Goal: Task Accomplishment & Management: Use online tool/utility

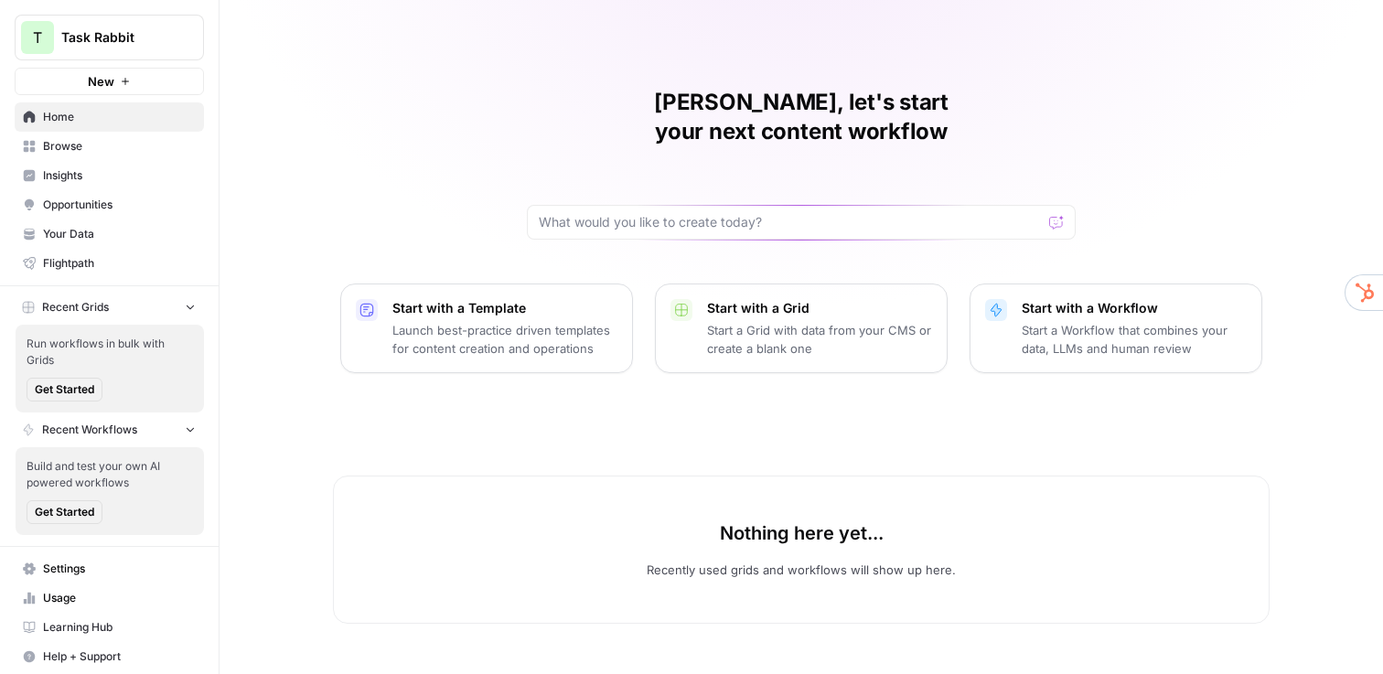
click at [111, 51] on button "T Task Rabbit" at bounding box center [109, 38] width 189 height 46
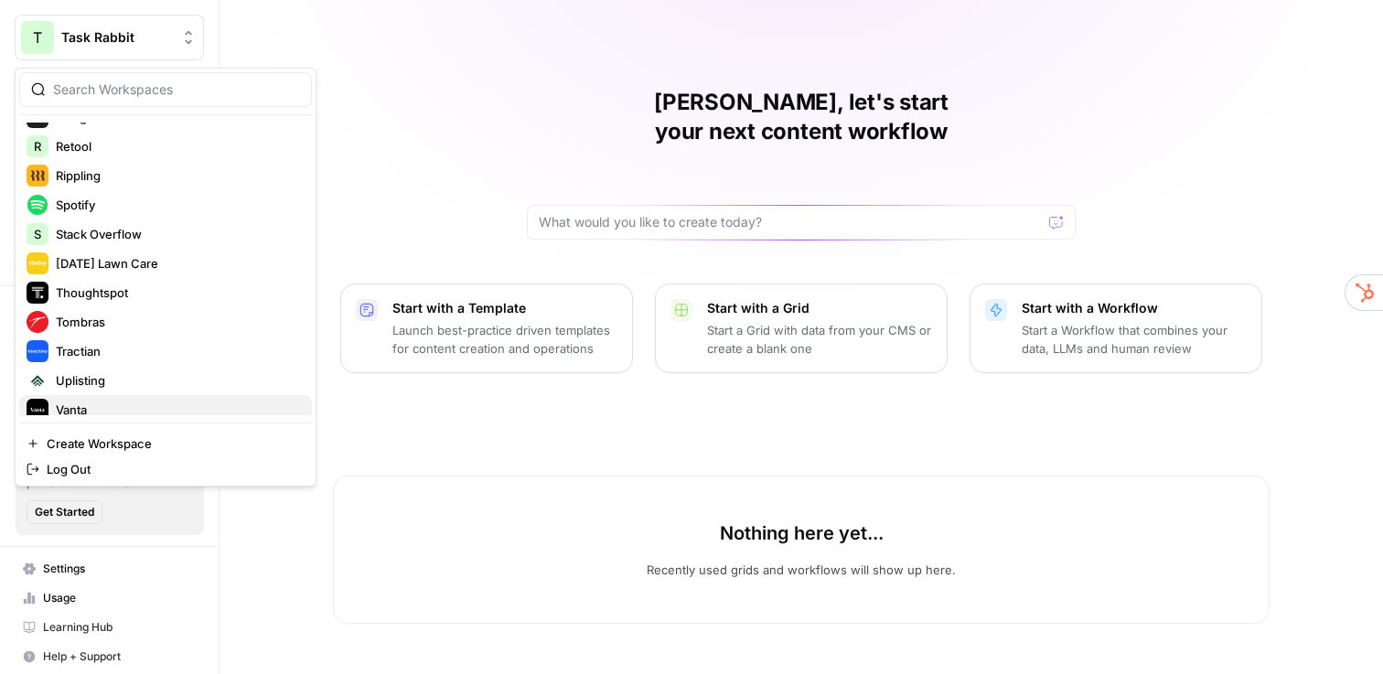
scroll to position [604, 0]
click at [133, 233] on span "Stack Overflow" at bounding box center [176, 236] width 241 height 18
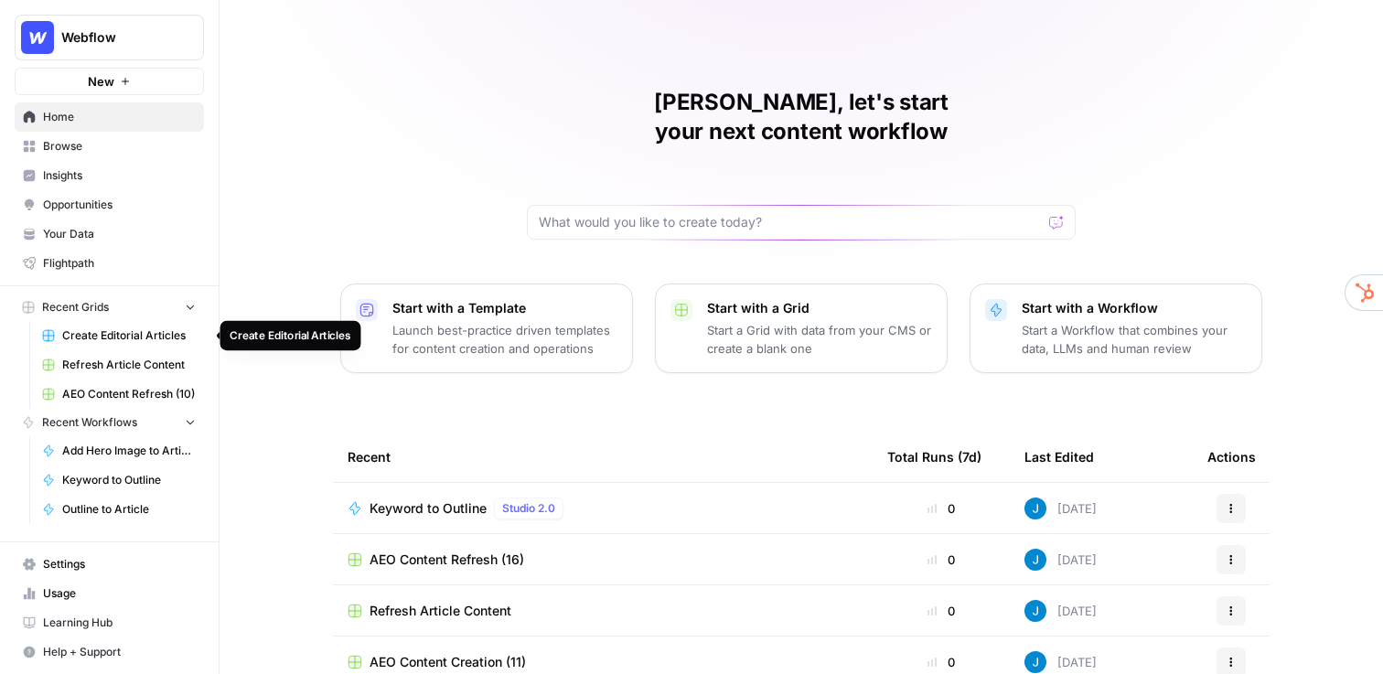
click at [134, 330] on span "Create Editorial Articles" at bounding box center [129, 335] width 134 height 16
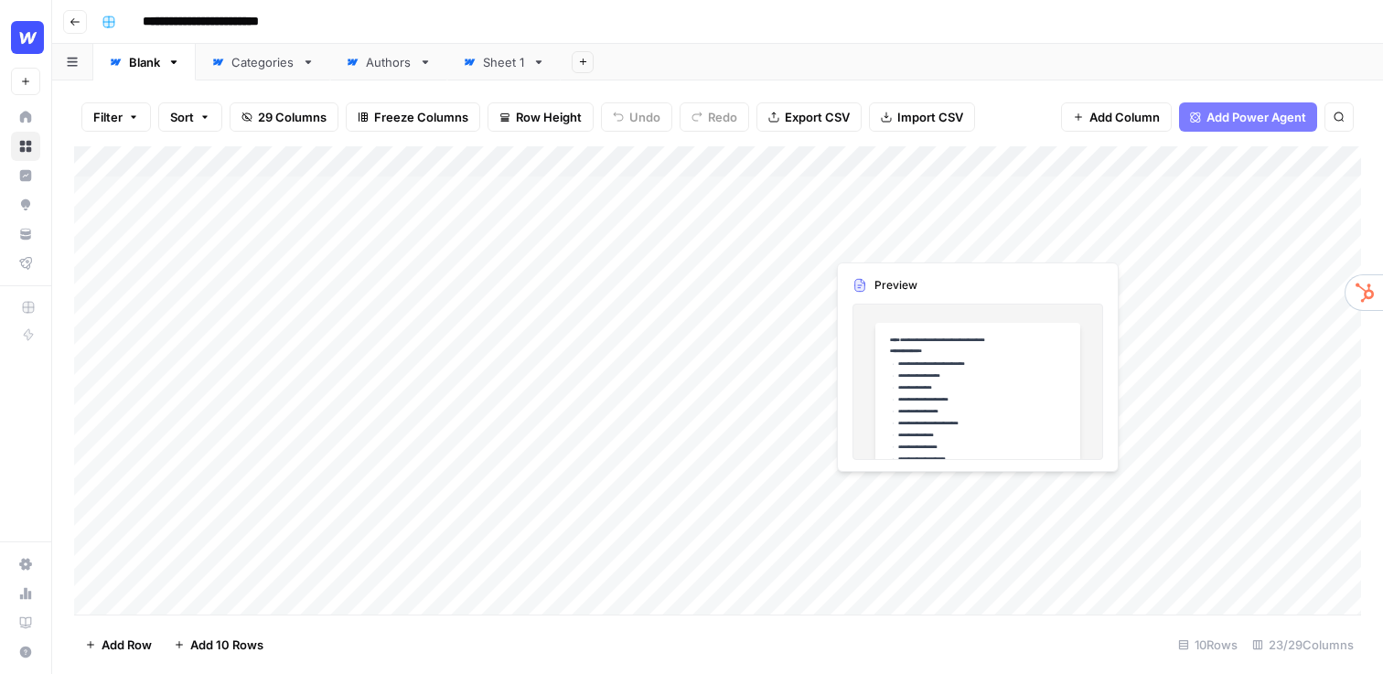
click at [925, 202] on div "Add Column" at bounding box center [717, 380] width 1287 height 468
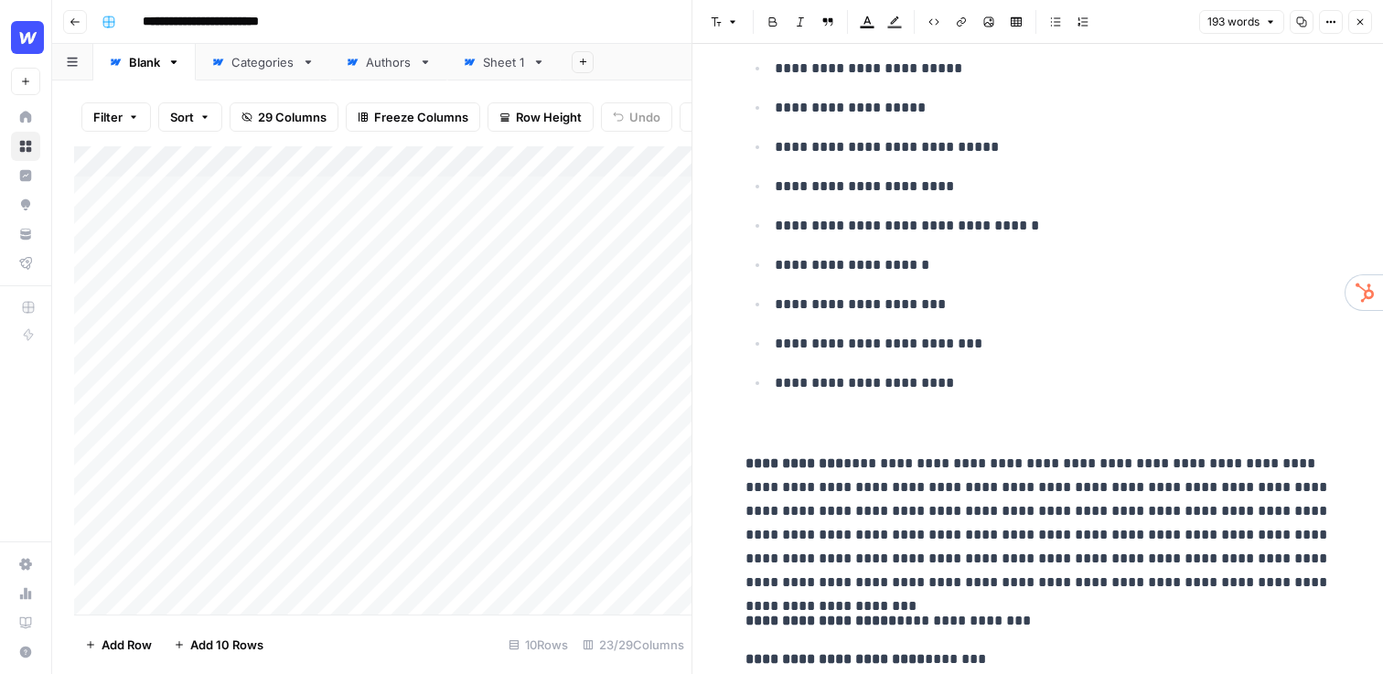
scroll to position [290, 0]
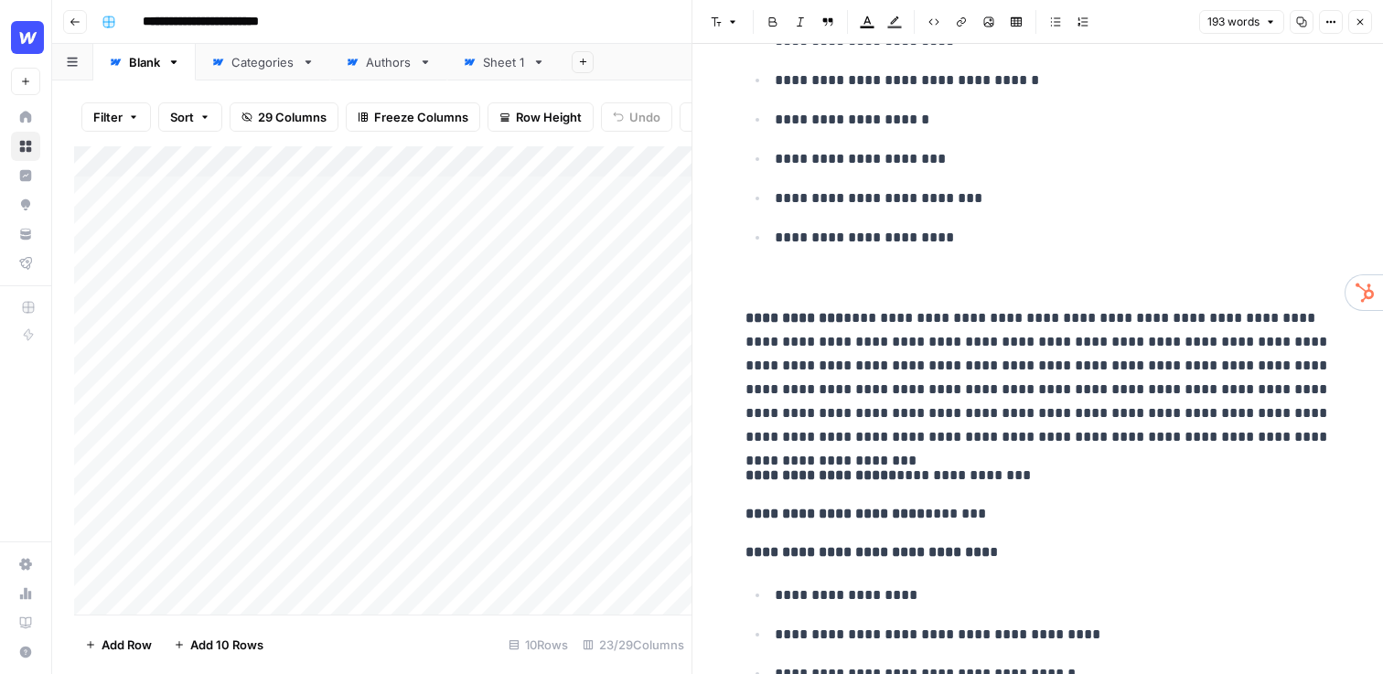
click at [1302, 434] on p "**********" at bounding box center [1037, 377] width 585 height 143
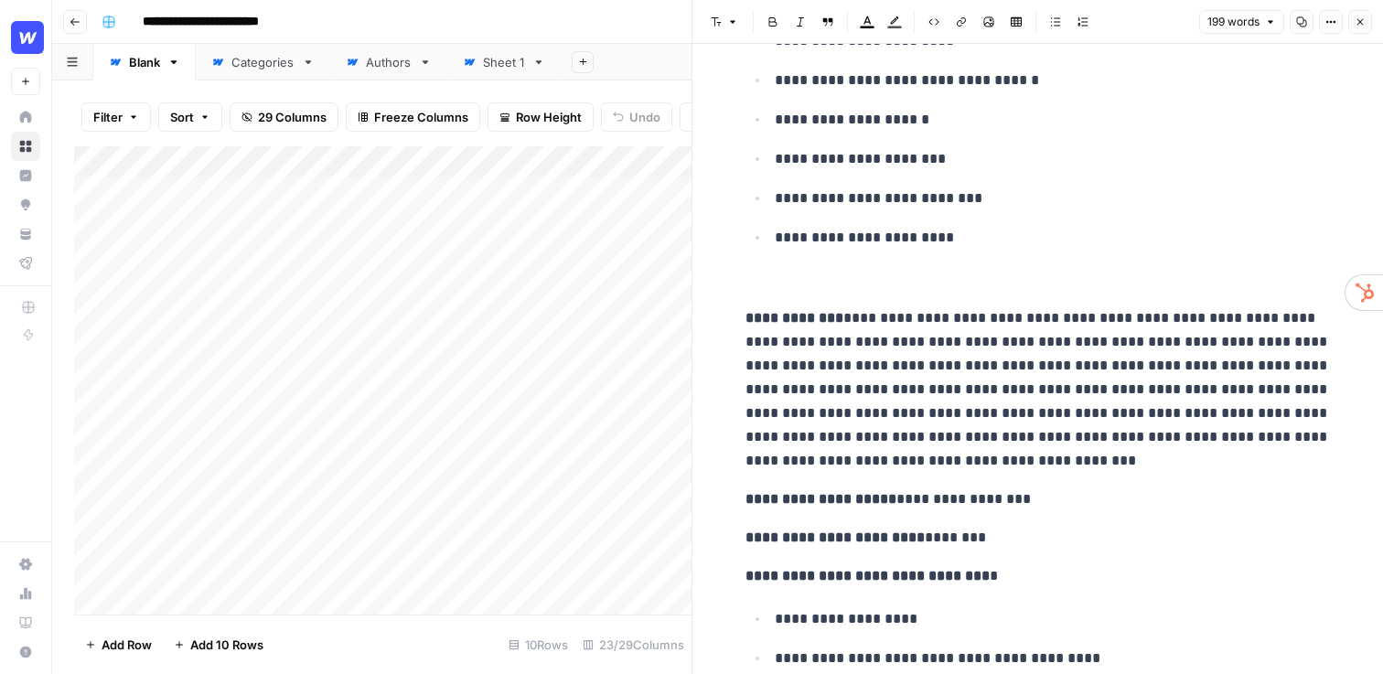
click at [1299, 440] on p "**********" at bounding box center [1037, 389] width 585 height 166
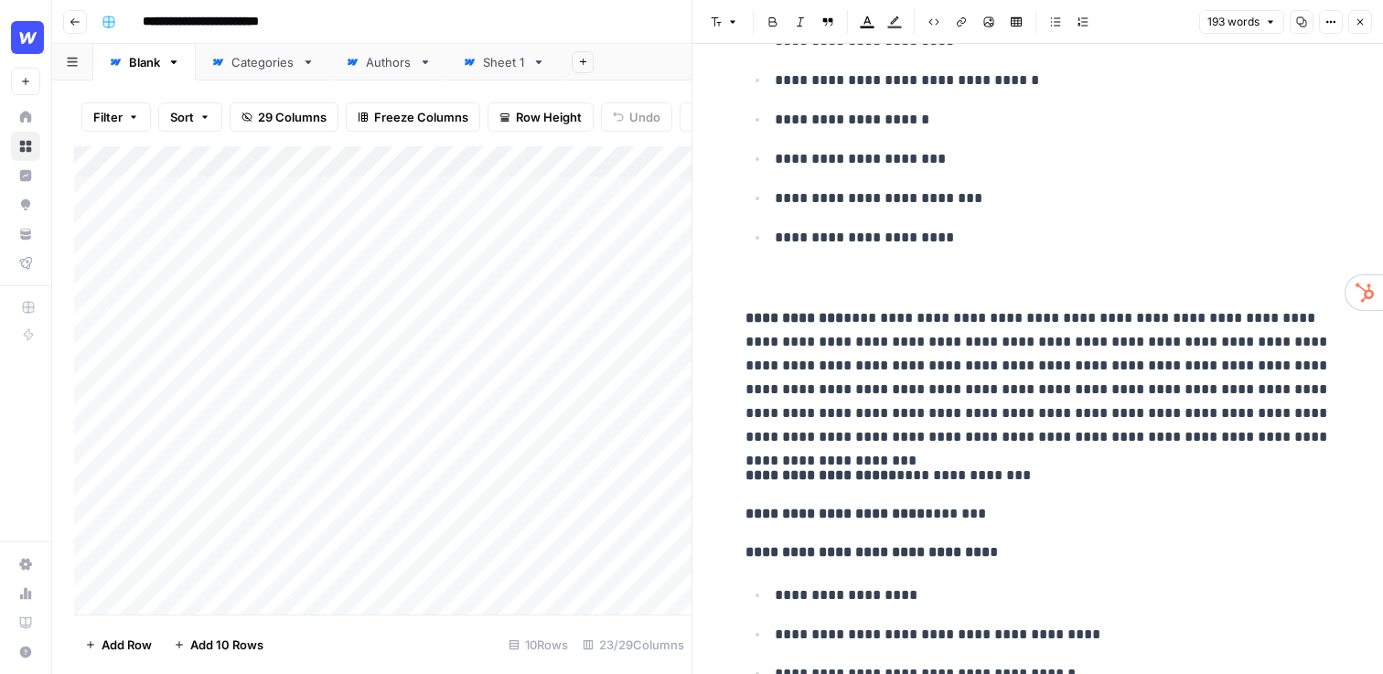
click at [845, 317] on p "**********" at bounding box center [1037, 377] width 585 height 143
click at [905, 467] on span "Edit with AI" at bounding box center [902, 470] width 58 height 16
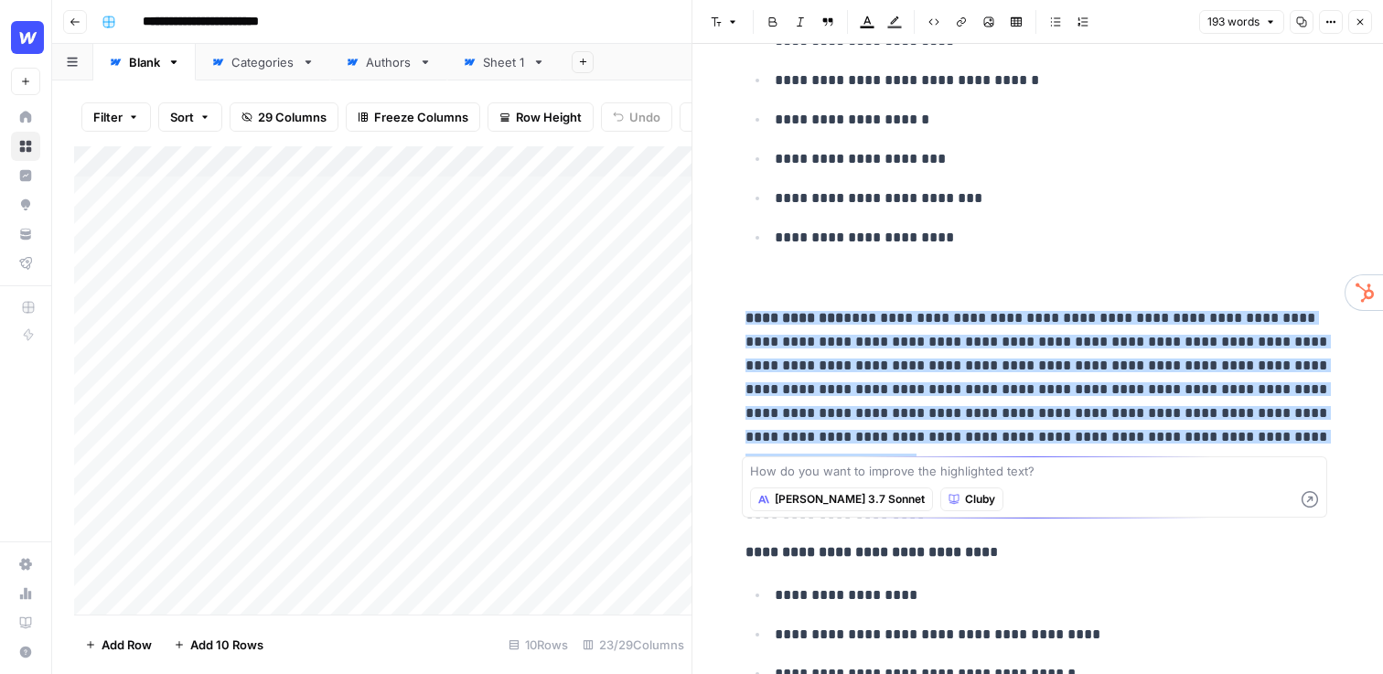
click at [842, 492] on span "Claude 3.7 Sonnet" at bounding box center [850, 499] width 150 height 16
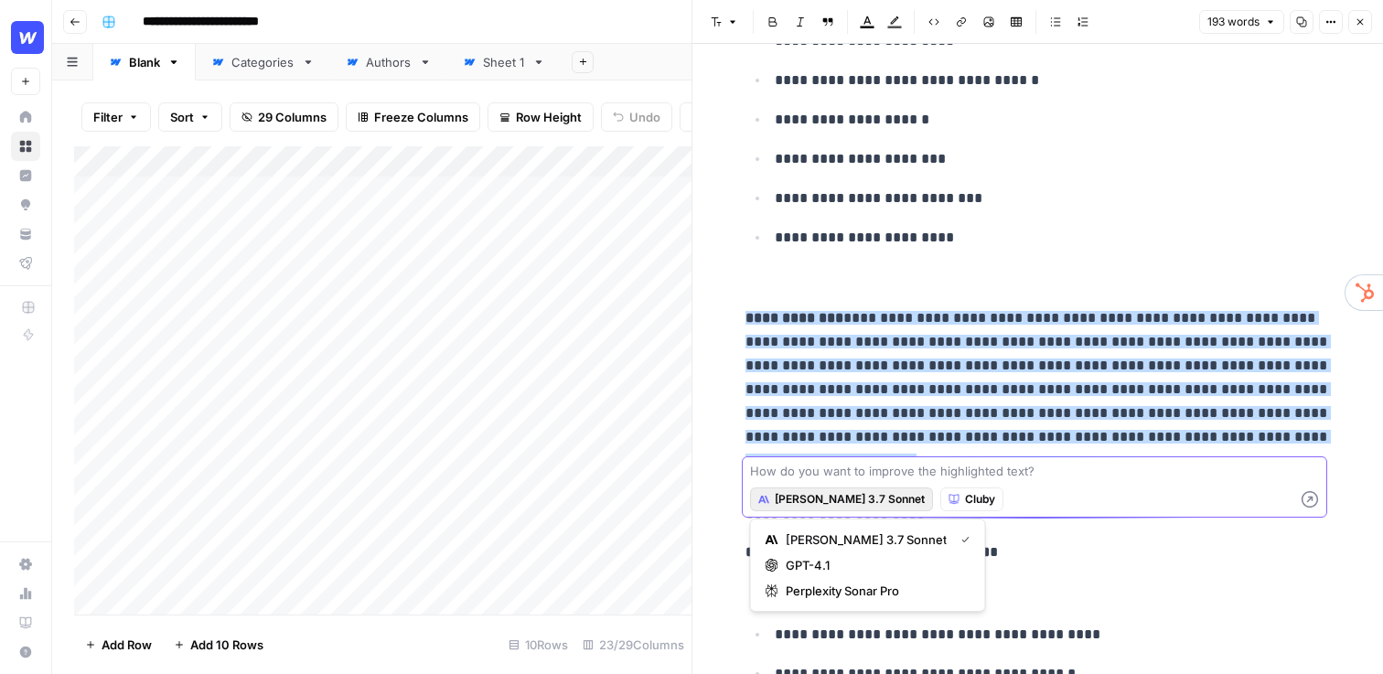
click at [848, 473] on textarea at bounding box center [1034, 471] width 569 height 18
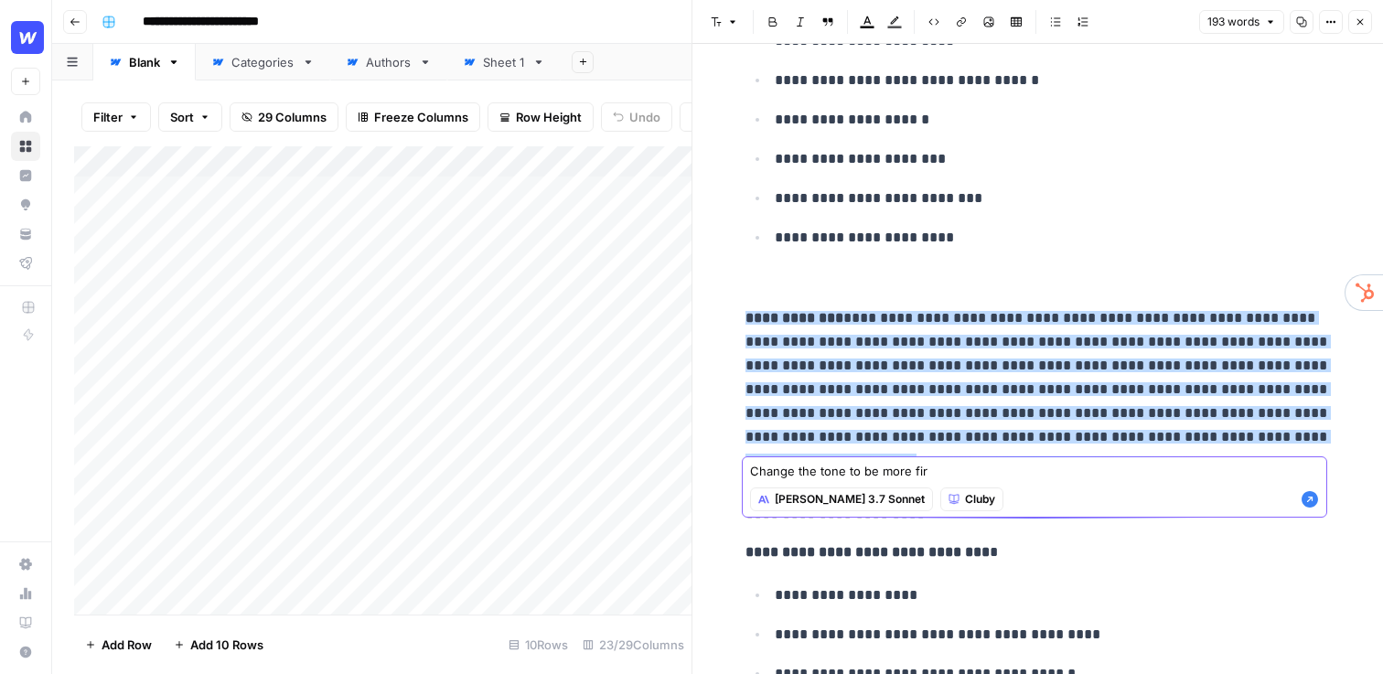
type textarea "Change the tone to be more firn"
click at [866, 269] on p at bounding box center [1037, 280] width 585 height 24
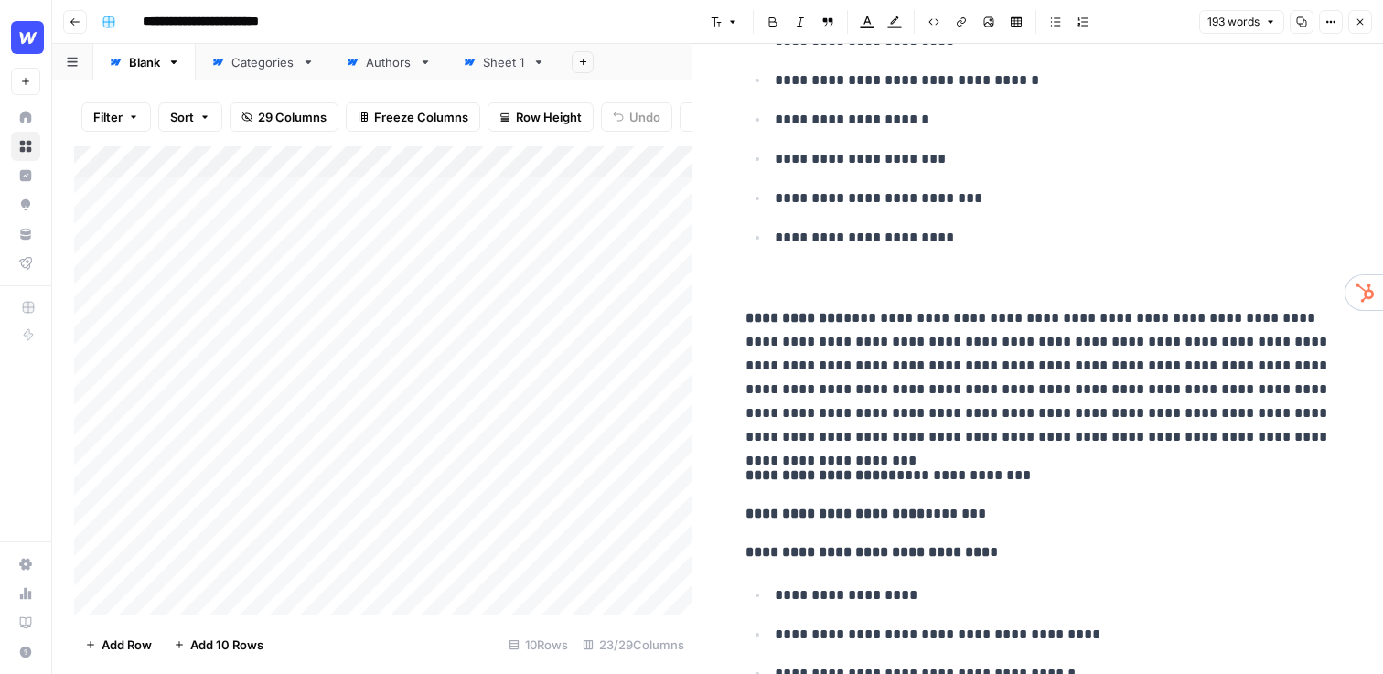
scroll to position [0, 0]
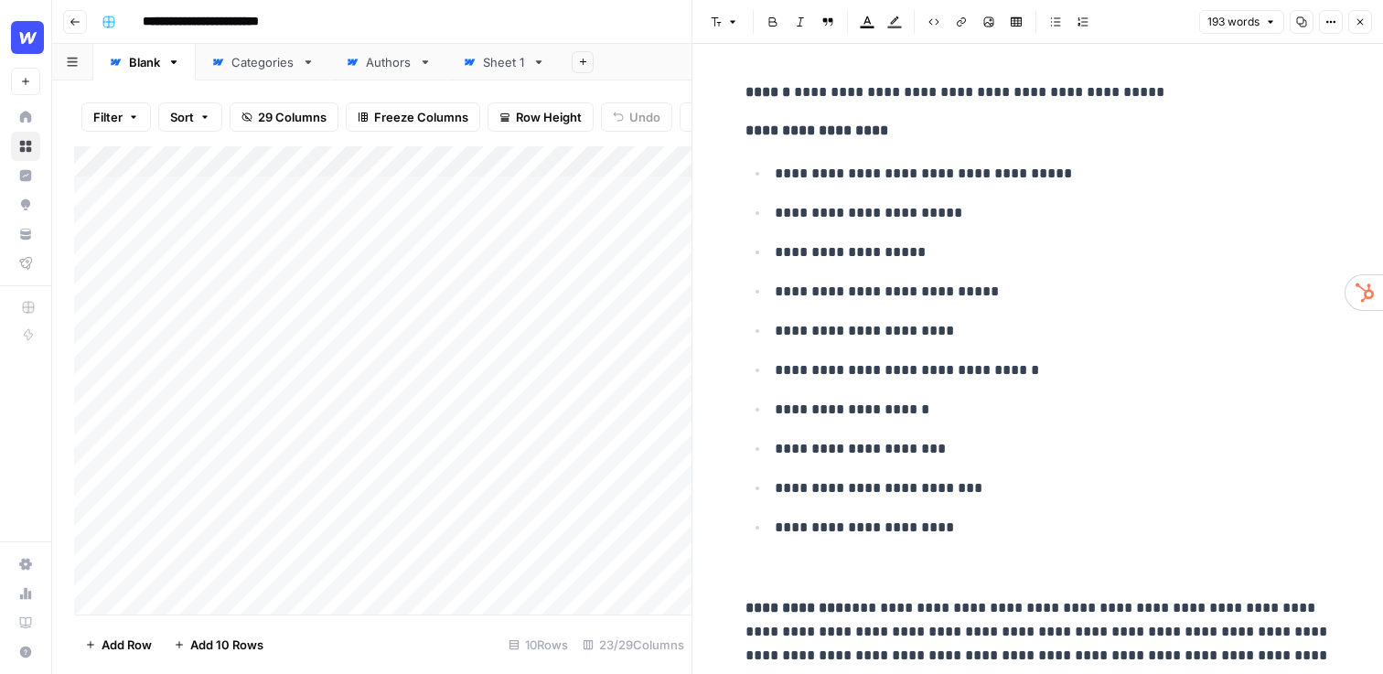
click at [1358, 18] on icon "button" at bounding box center [1360, 21] width 11 height 11
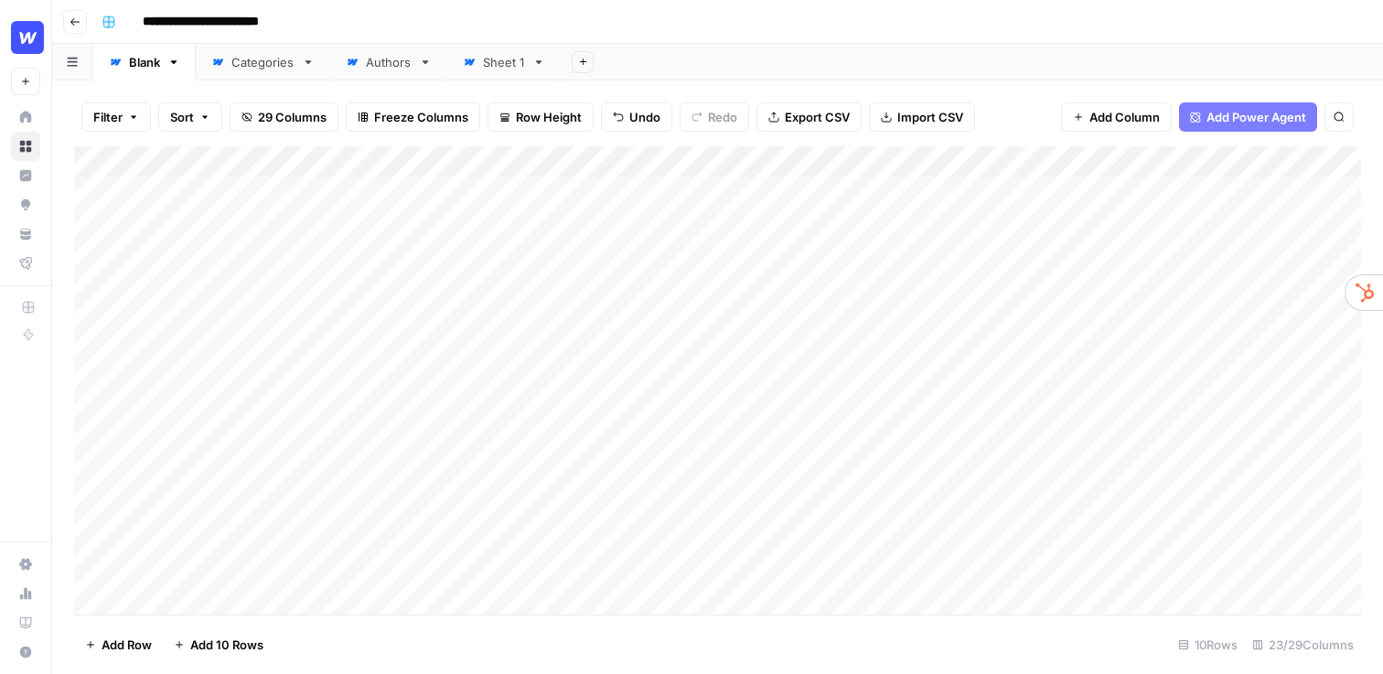
click at [788, 161] on div "Add Column" at bounding box center [717, 380] width 1287 height 468
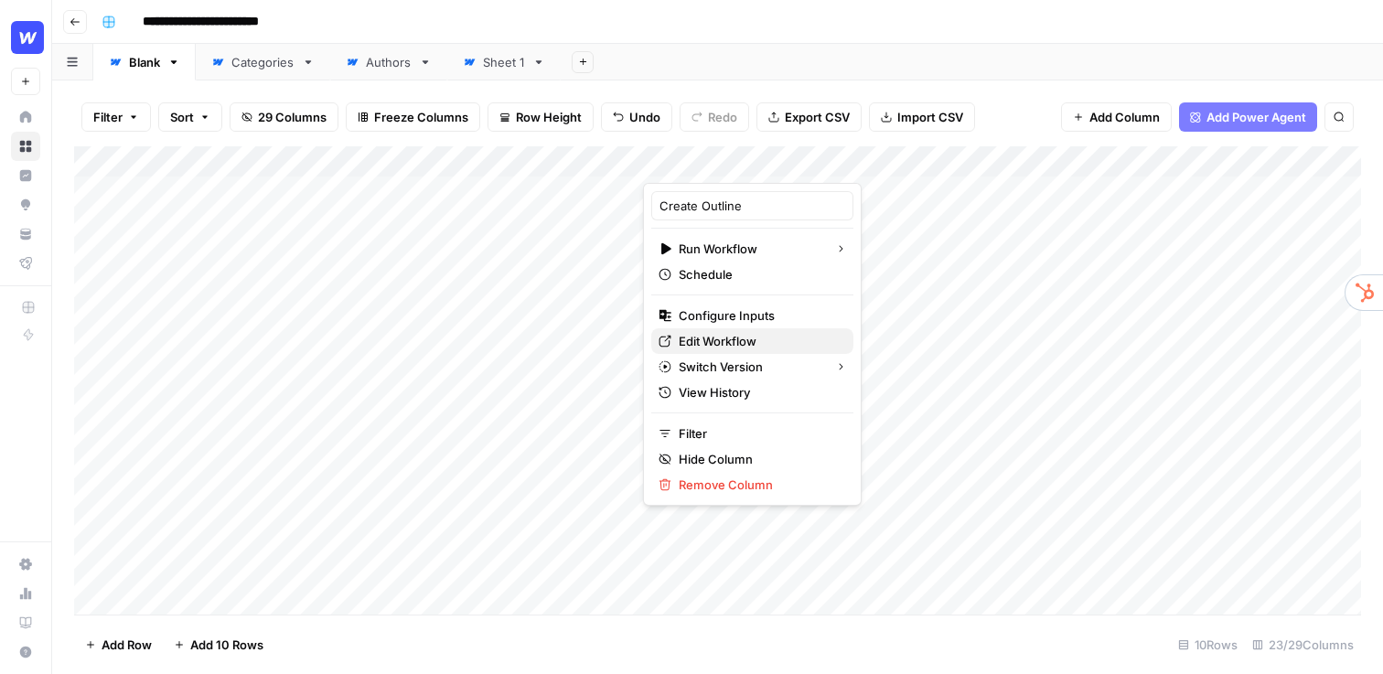
click at [732, 339] on span "Edit Workflow" at bounding box center [759, 341] width 160 height 18
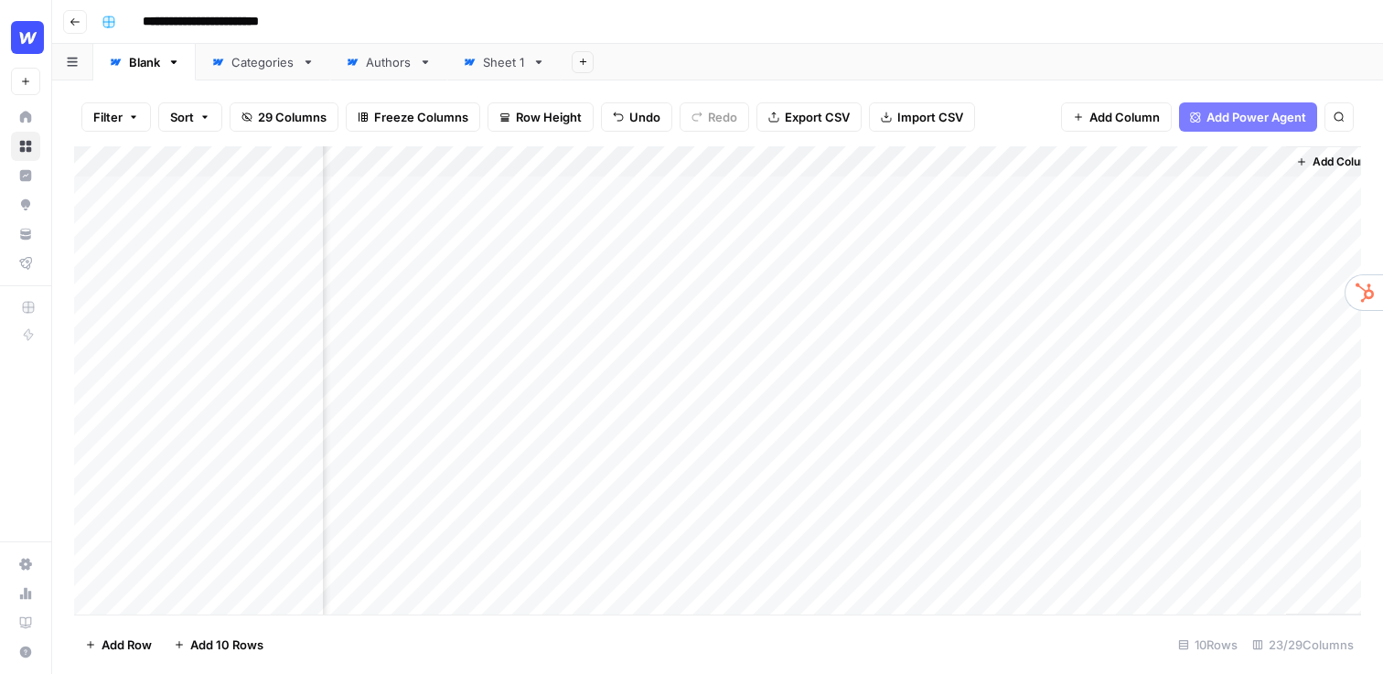
scroll to position [0, 2853]
click at [422, 34] on div "**********" at bounding box center [729, 21] width 1270 height 29
click at [634, 26] on div "**********" at bounding box center [729, 21] width 1270 height 29
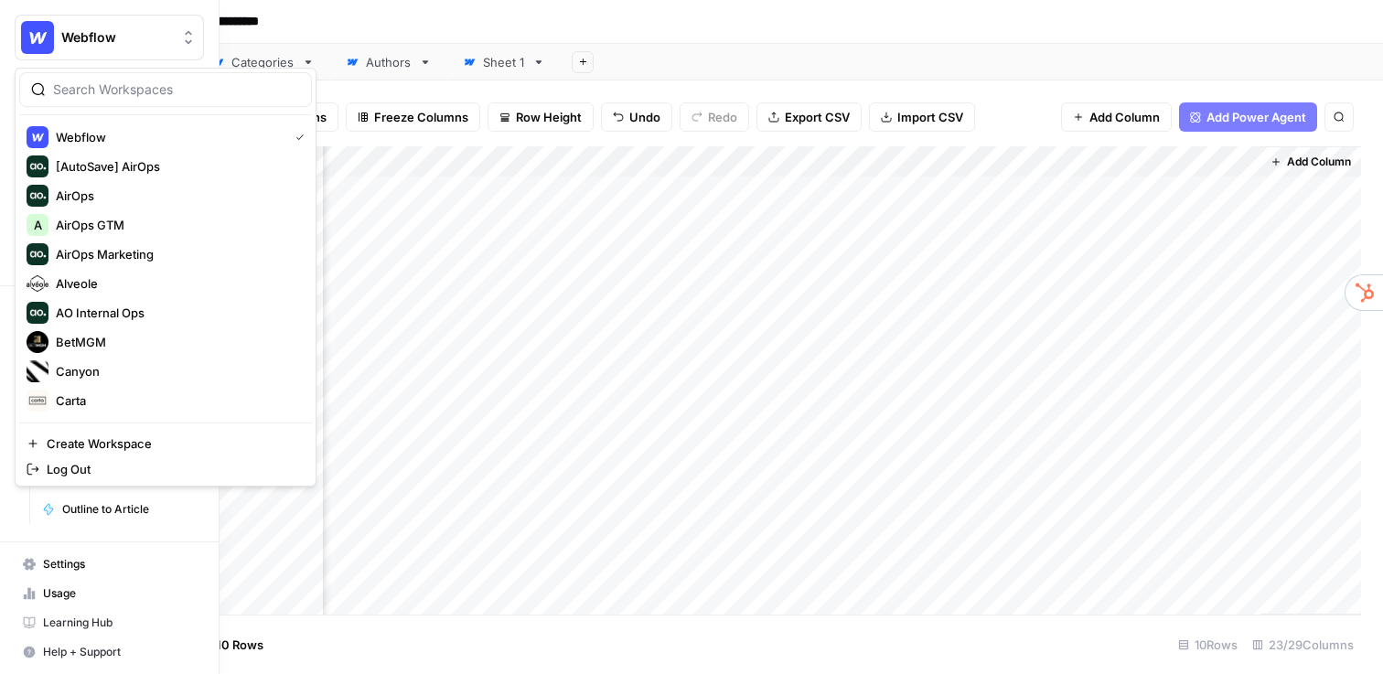
click at [37, 33] on img "Workspace: Webflow" at bounding box center [37, 37] width 33 height 33
click at [117, 223] on span "AirOps GTM" at bounding box center [176, 225] width 241 height 18
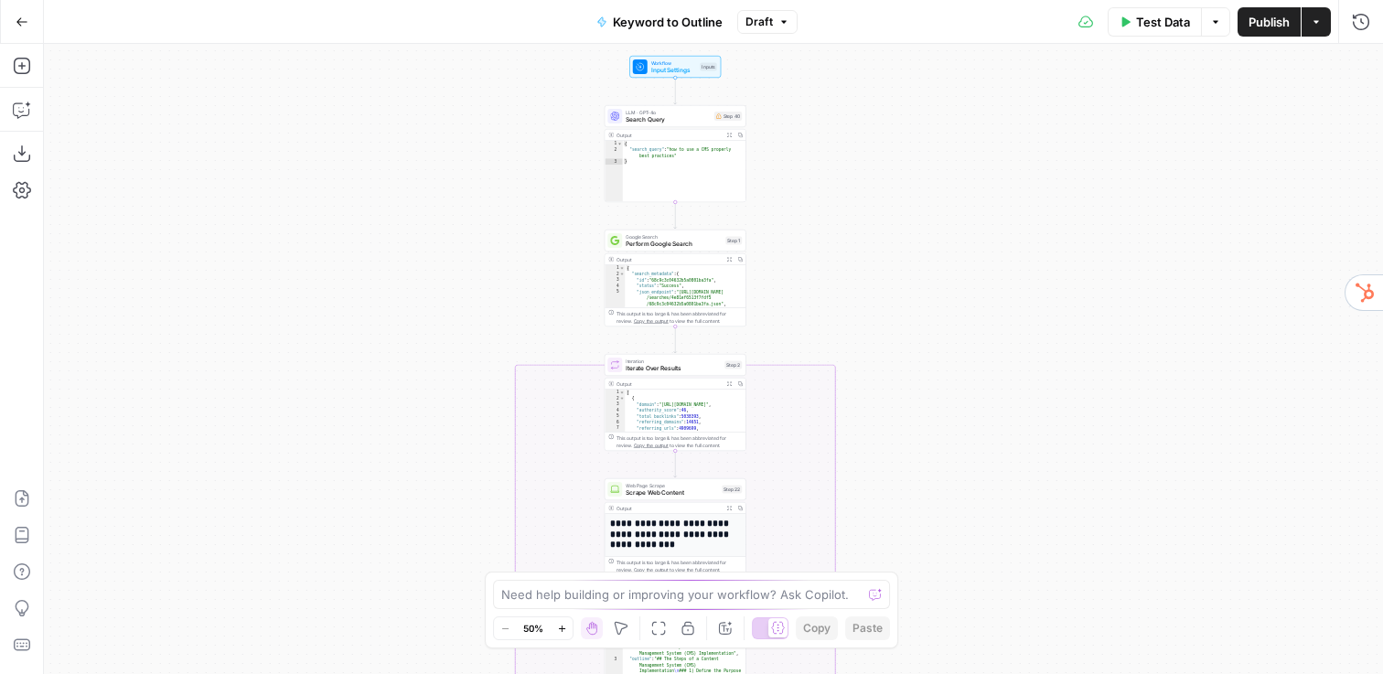
click at [549, 183] on div "true false Workflow Input Settings Inputs LLM · GPT-4o Search Query Step 40 Out…" at bounding box center [713, 359] width 1339 height 630
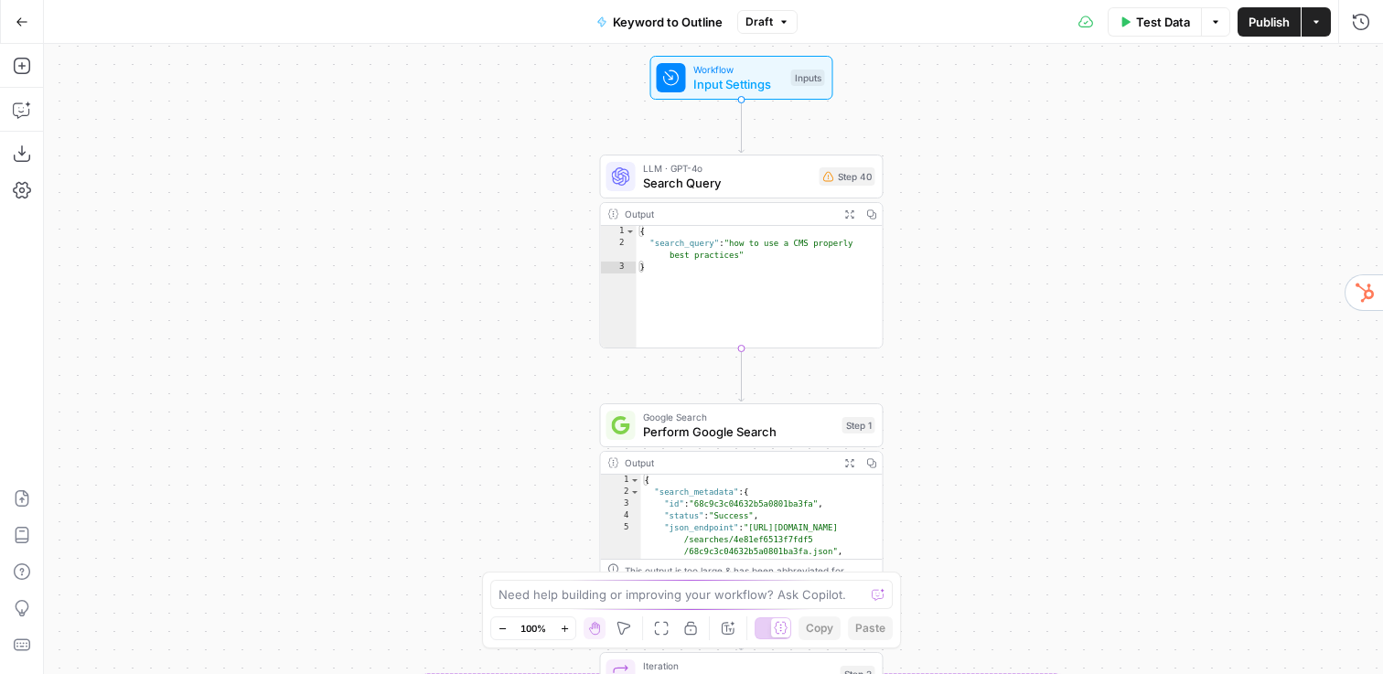
drag, startPoint x: 559, startPoint y: 183, endPoint x: 498, endPoint y: 310, distance: 140.7
click at [498, 310] on div "true false Workflow Input Settings Inputs LLM · GPT-4o Search Query Step 40 Out…" at bounding box center [713, 359] width 1339 height 630
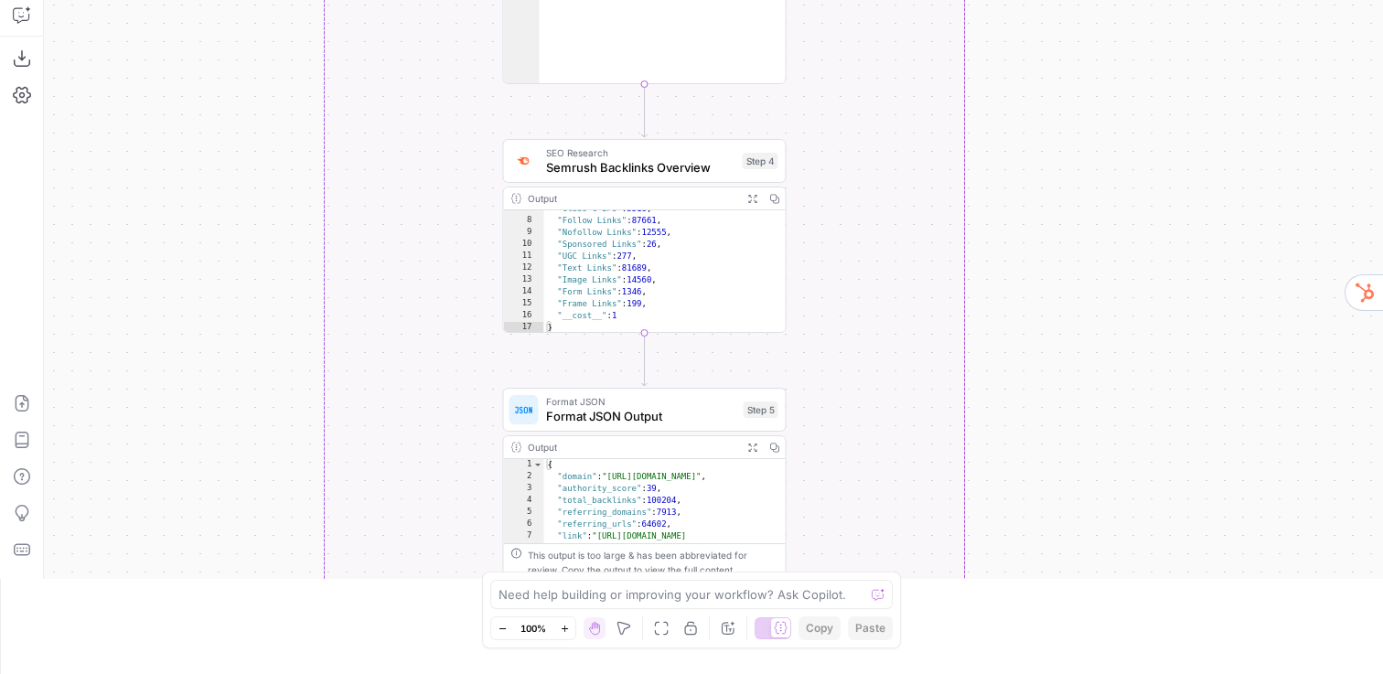
scroll to position [97, 0]
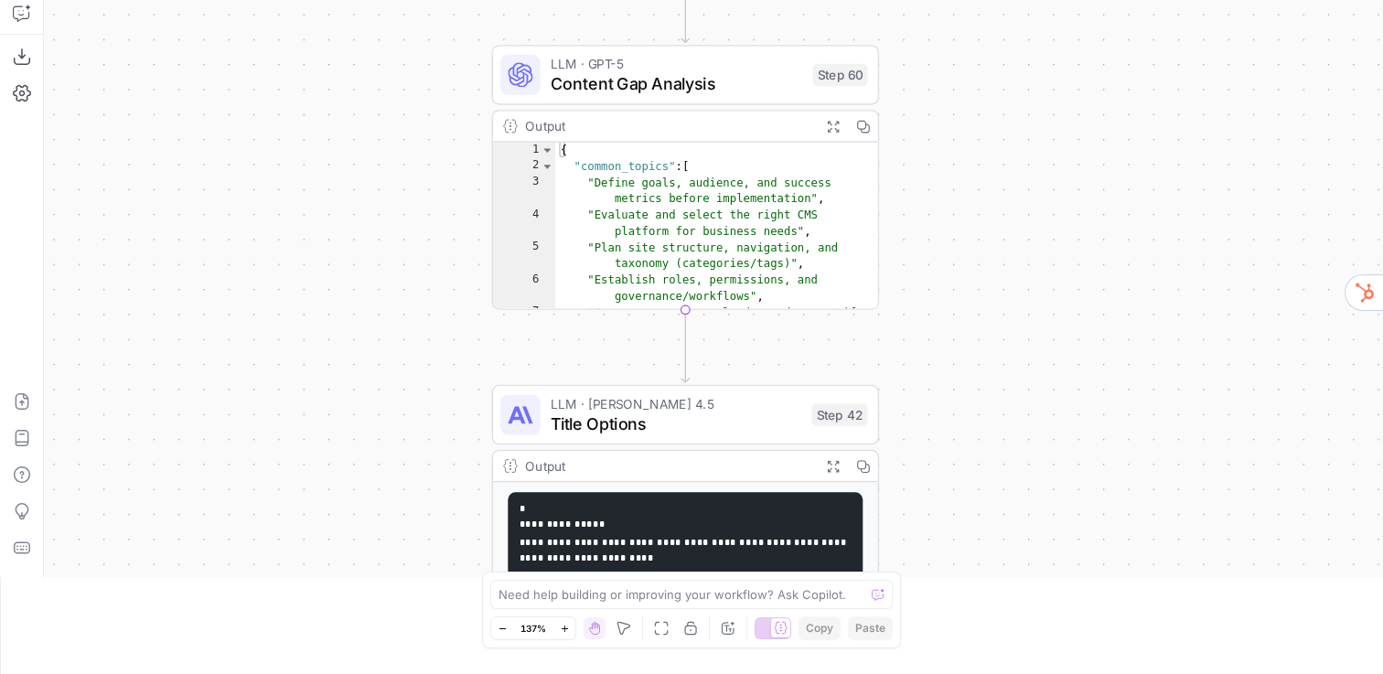
drag, startPoint x: 432, startPoint y: 253, endPoint x: 421, endPoint y: 306, distance: 54.2
click at [421, 306] on div "true false Workflow Input Settings Inputs LLM · GPT-4o Search Query Step 40 Out…" at bounding box center [713, 262] width 1339 height 630
click at [595, 410] on span "LLM · Claude Sonnet 4.5" at bounding box center [678, 404] width 252 height 20
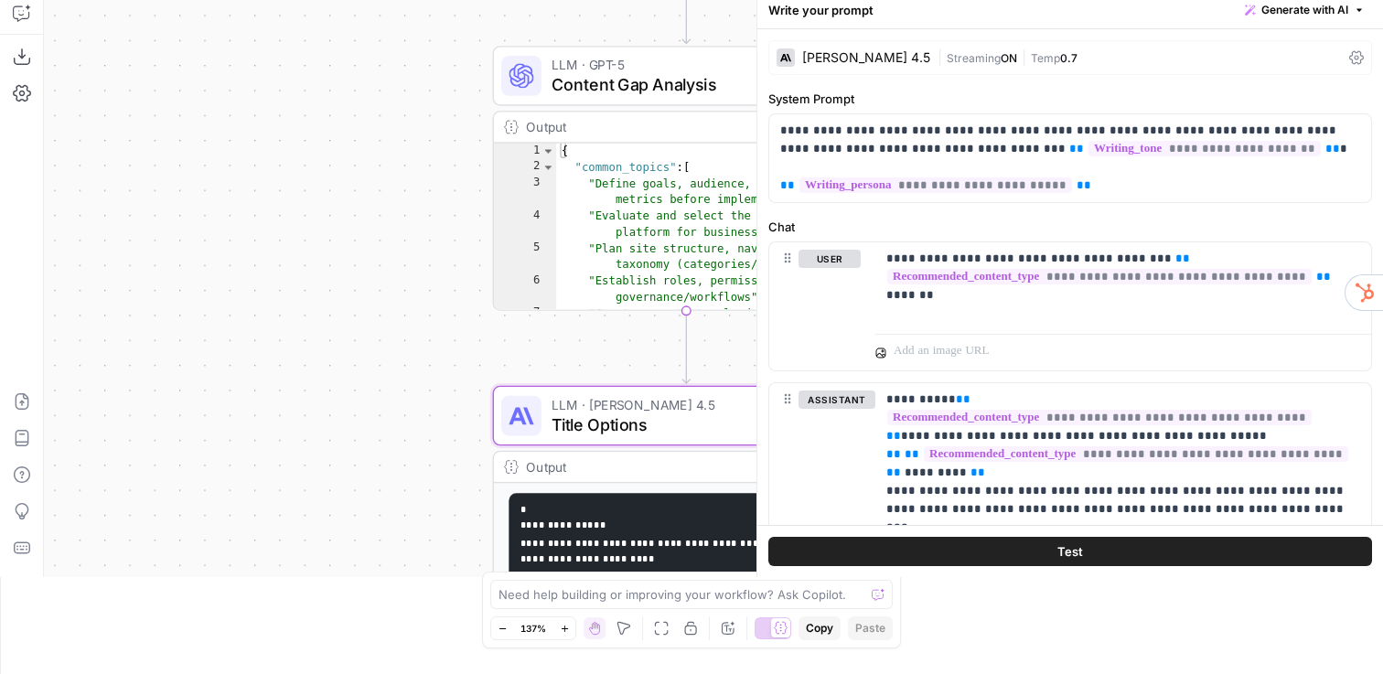
click at [862, 57] on div "Claude Sonnet 4.5" at bounding box center [866, 57] width 128 height 13
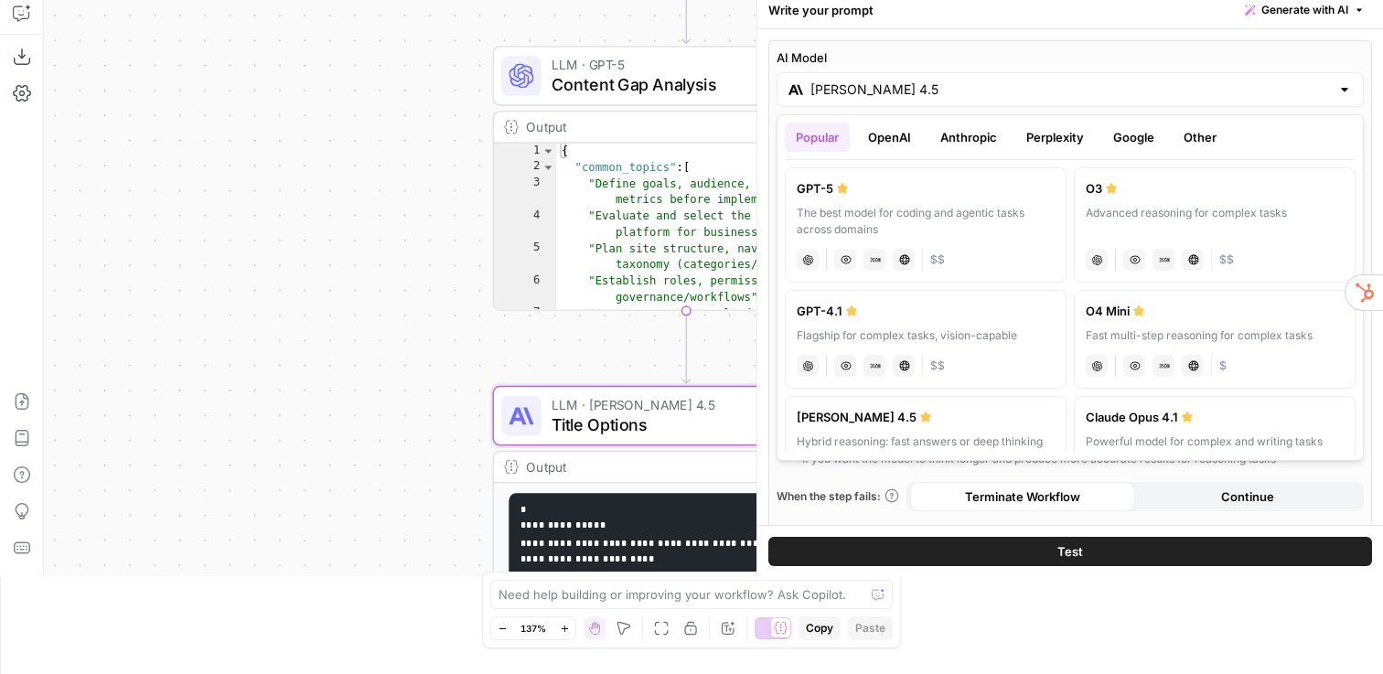
click at [874, 81] on input "Claude Sonnet 4.5" at bounding box center [1070, 89] width 520 height 18
click at [882, 137] on button "OpenAI" at bounding box center [889, 137] width 65 height 29
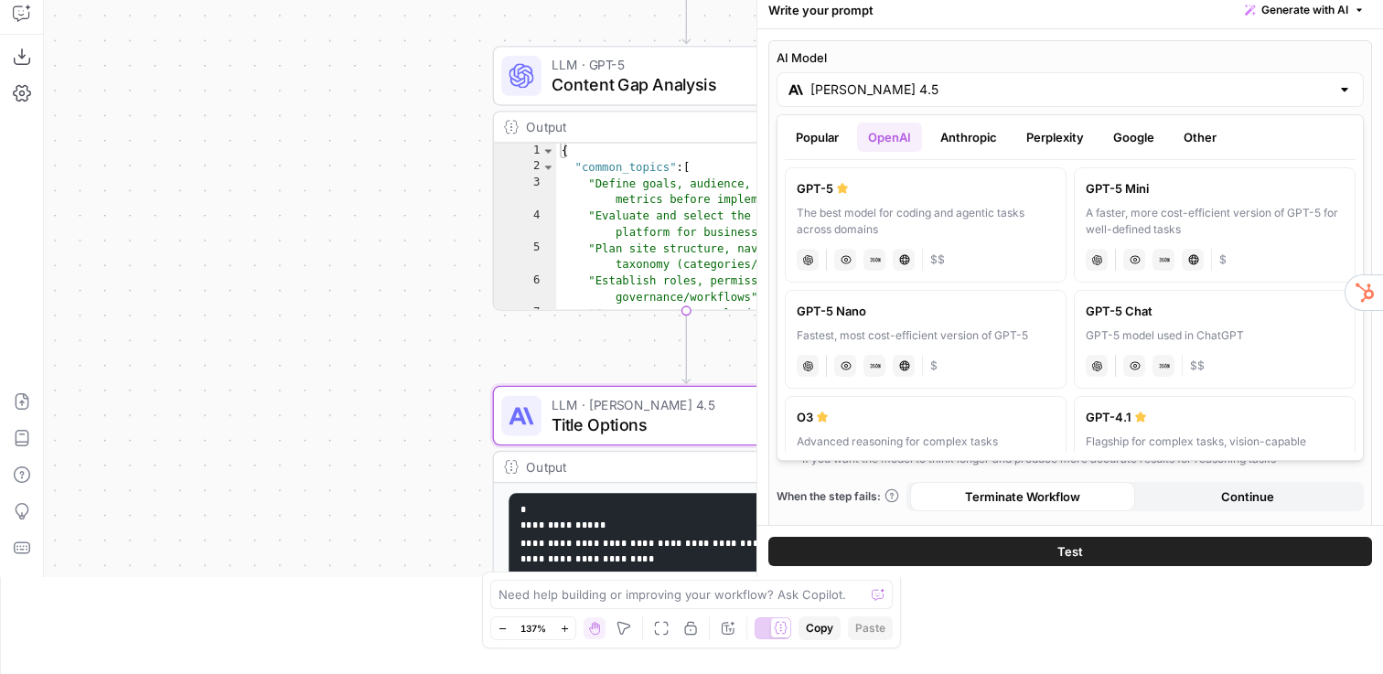
click at [970, 137] on button "Anthropic" at bounding box center [968, 137] width 79 height 29
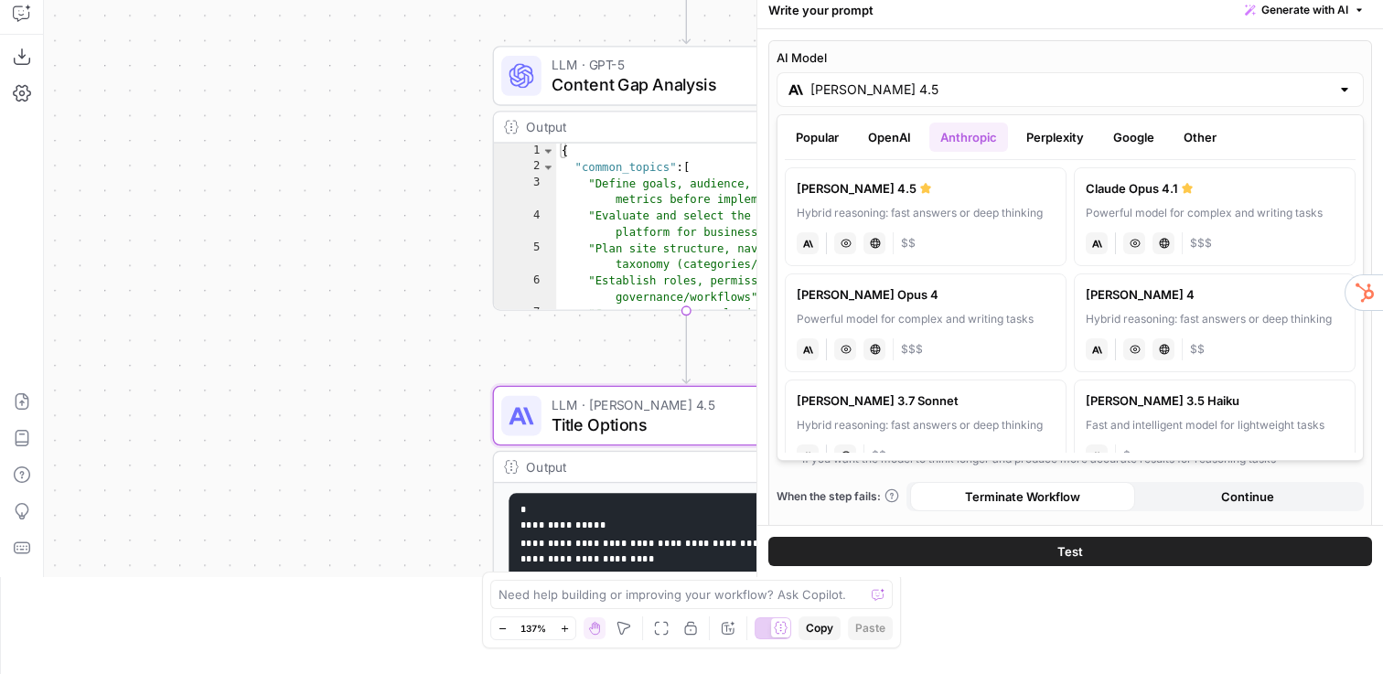
click at [1038, 139] on button "Perplexity" at bounding box center [1055, 137] width 80 height 29
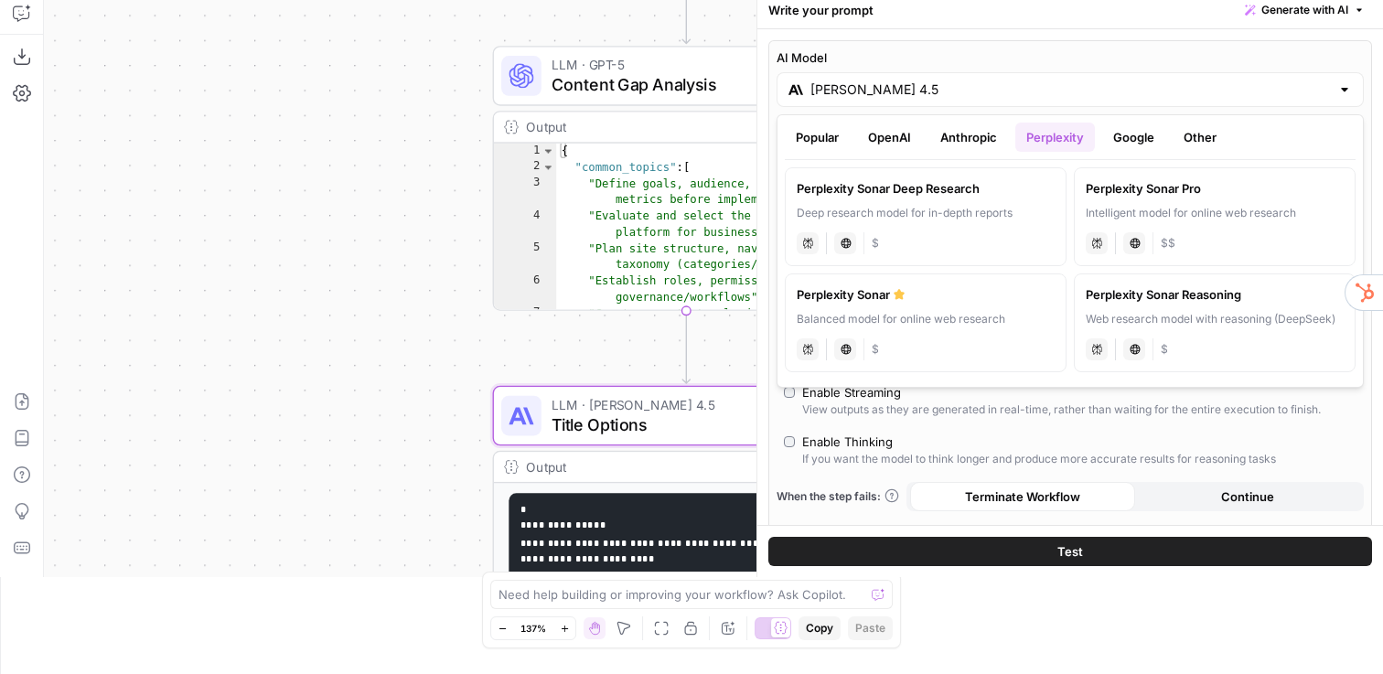
scroll to position [0, 0]
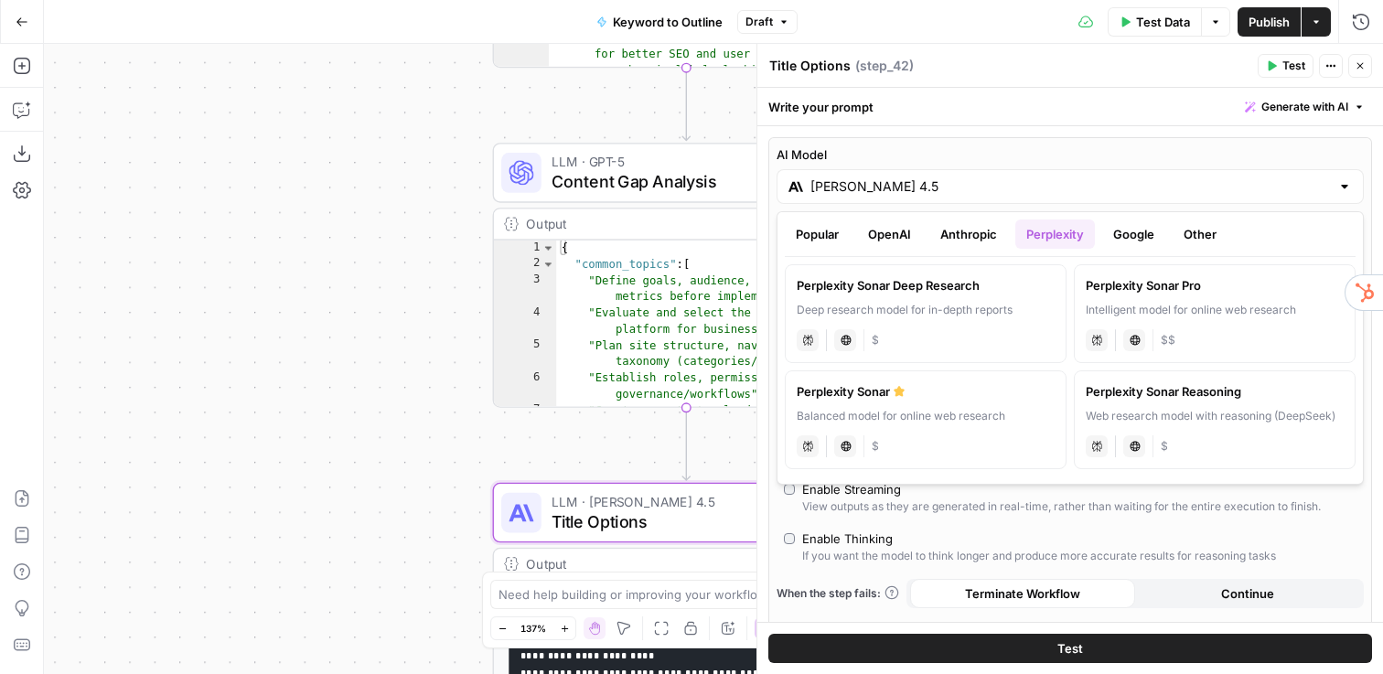
click at [1362, 69] on icon "button" at bounding box center [1360, 65] width 11 height 11
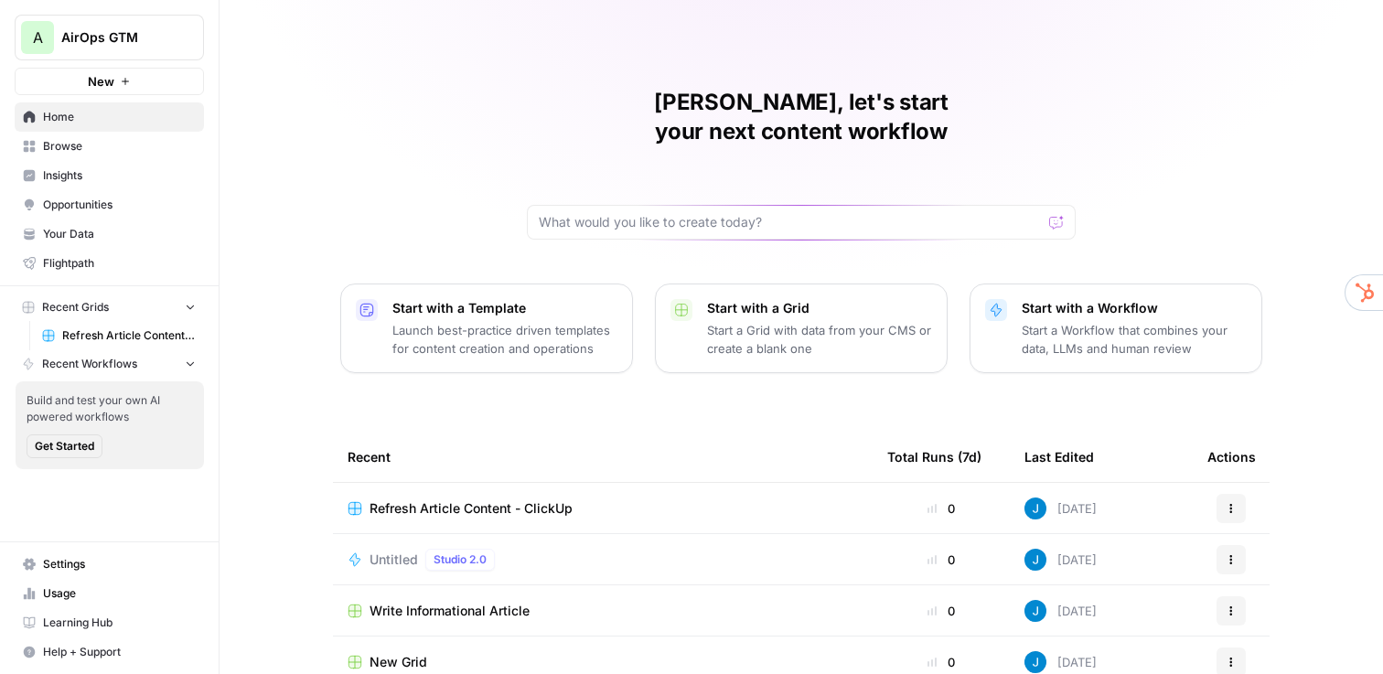
click at [110, 334] on span "Refresh Article Content - ClickUp" at bounding box center [129, 335] width 134 height 16
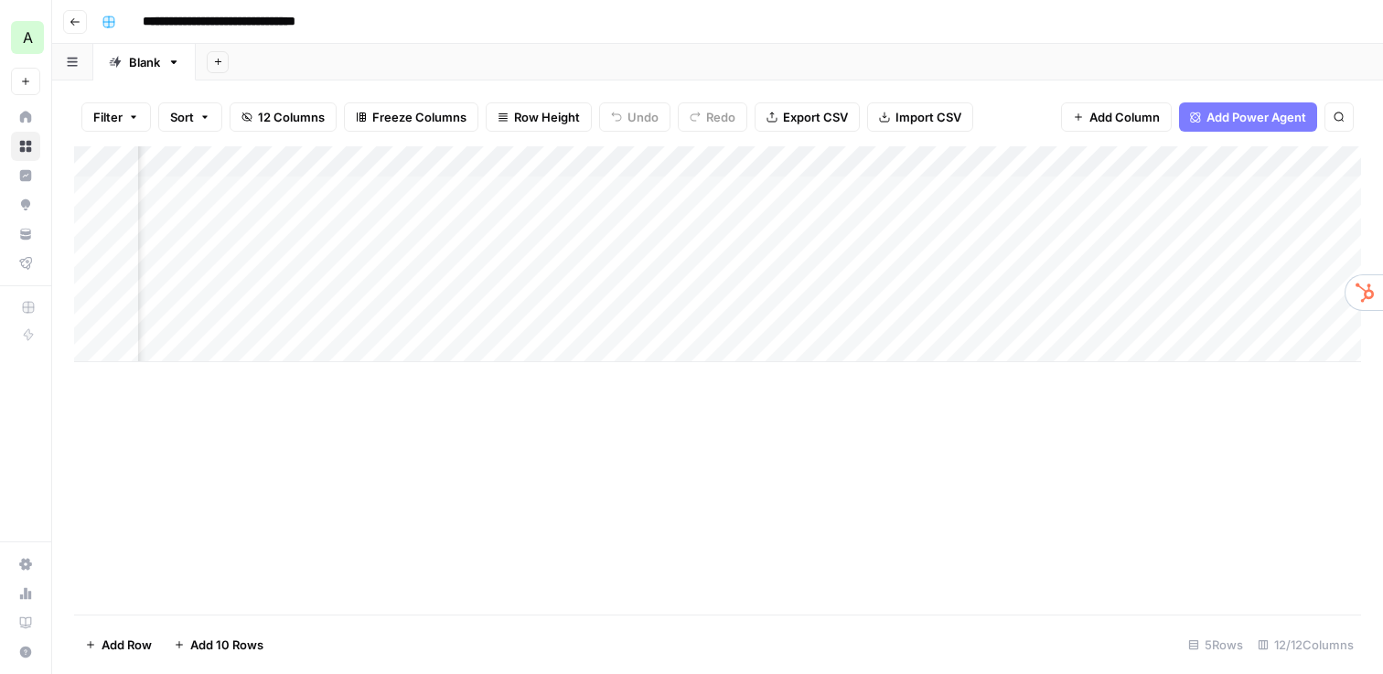
scroll to position [0, 404]
click at [855, 190] on div "Add Column" at bounding box center [717, 254] width 1287 height 216
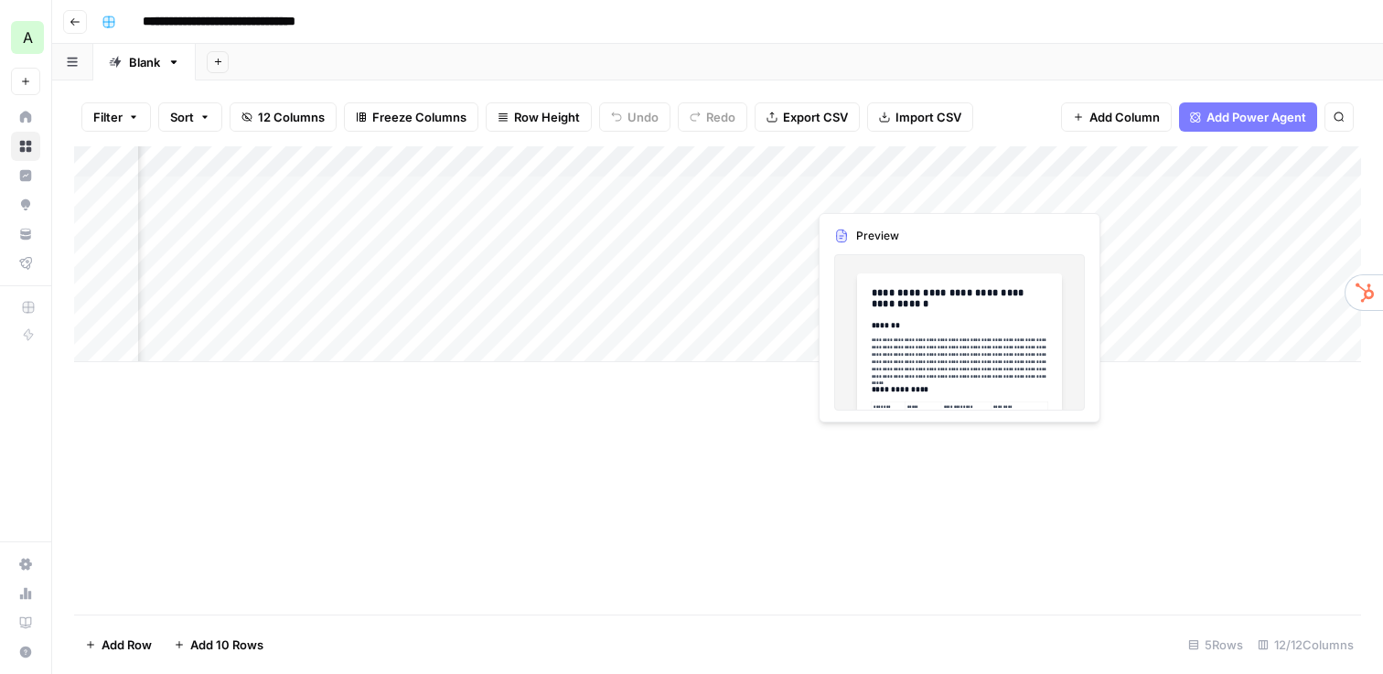
click at [855, 190] on div "Add Column" at bounding box center [717, 254] width 1287 height 216
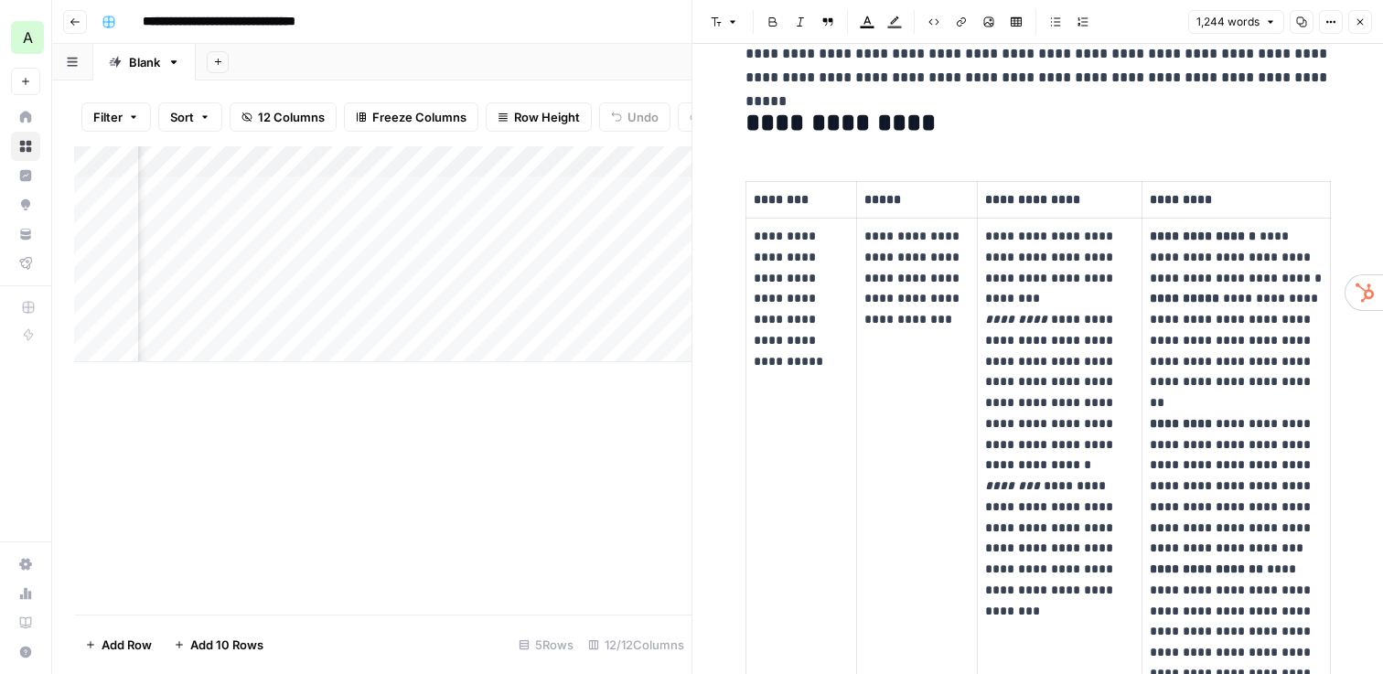
scroll to position [314, 0]
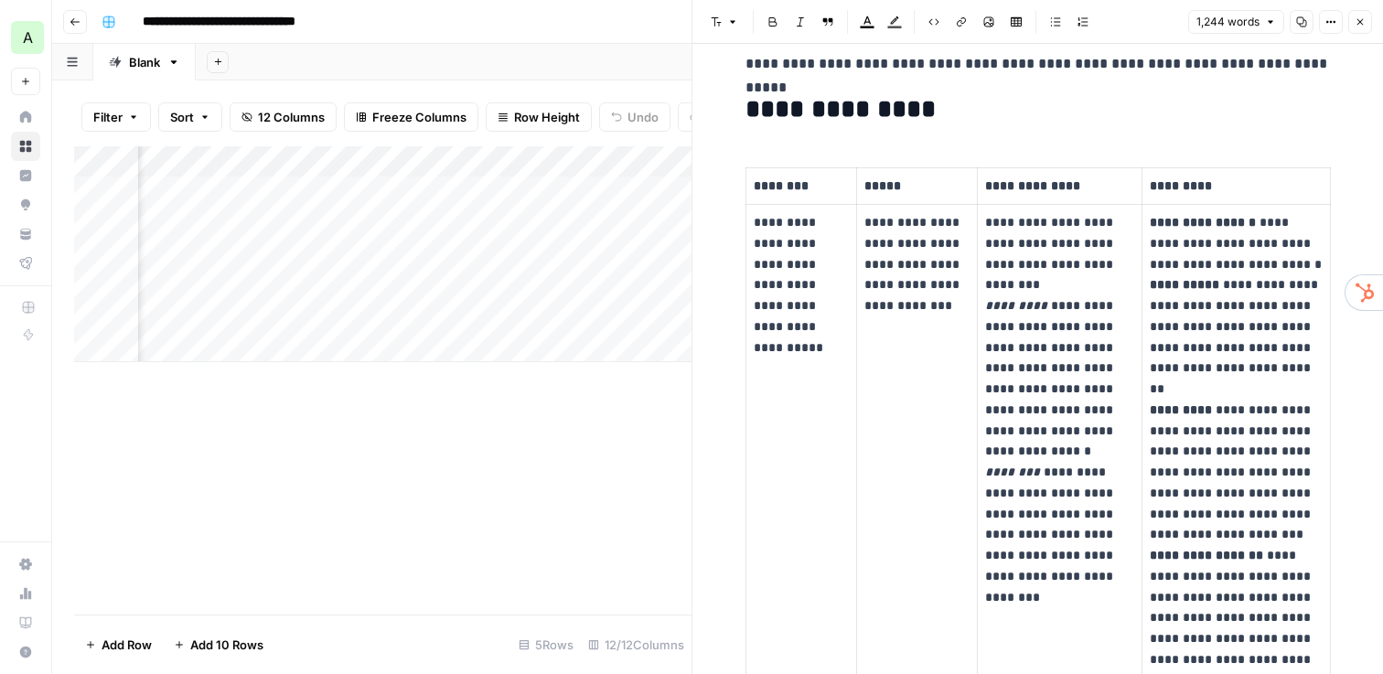
click at [1356, 26] on icon "button" at bounding box center [1360, 21] width 11 height 11
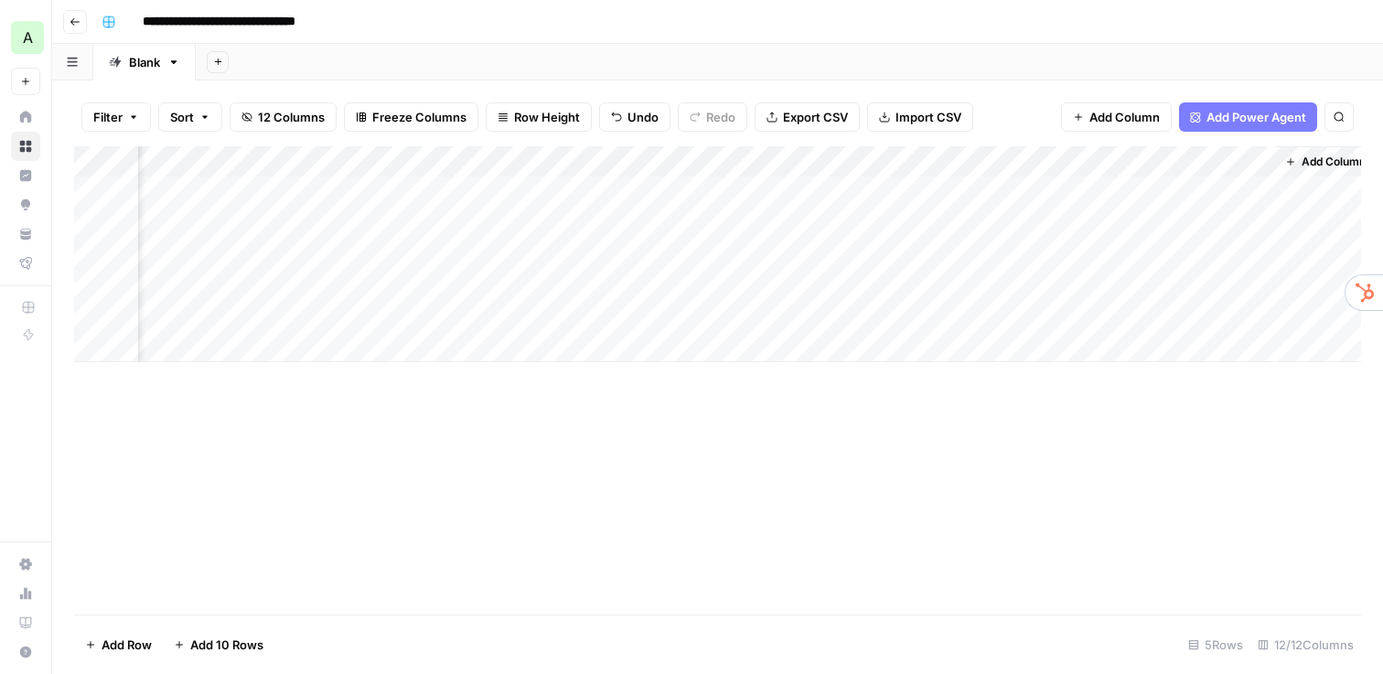
scroll to position [0, 1517]
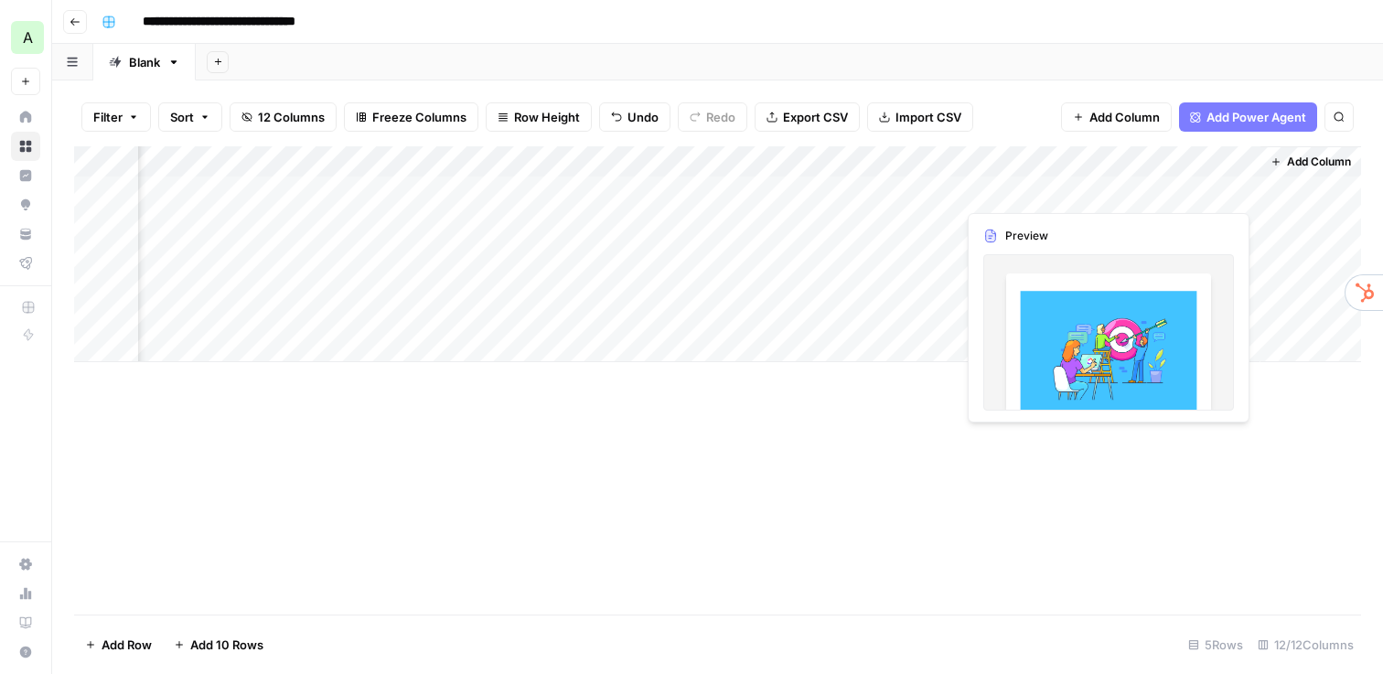
click at [1148, 188] on div "Add Column" at bounding box center [717, 254] width 1287 height 216
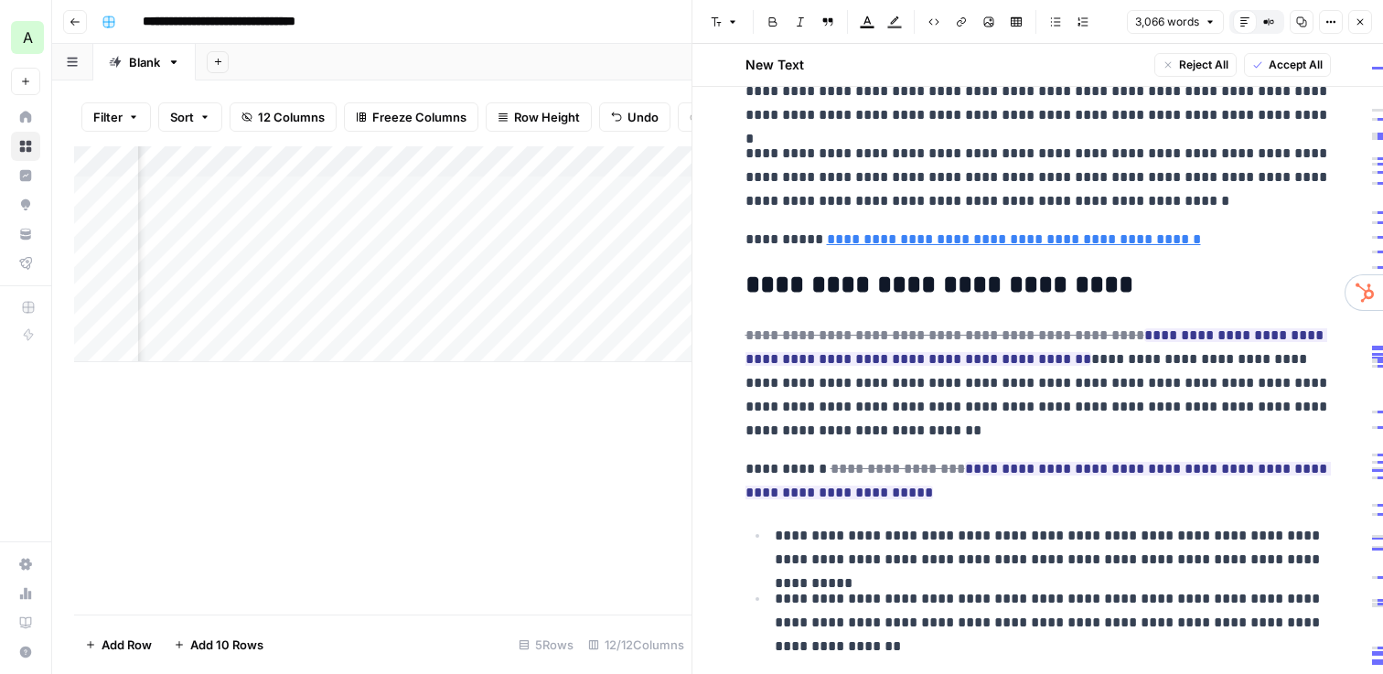
scroll to position [2721, 0]
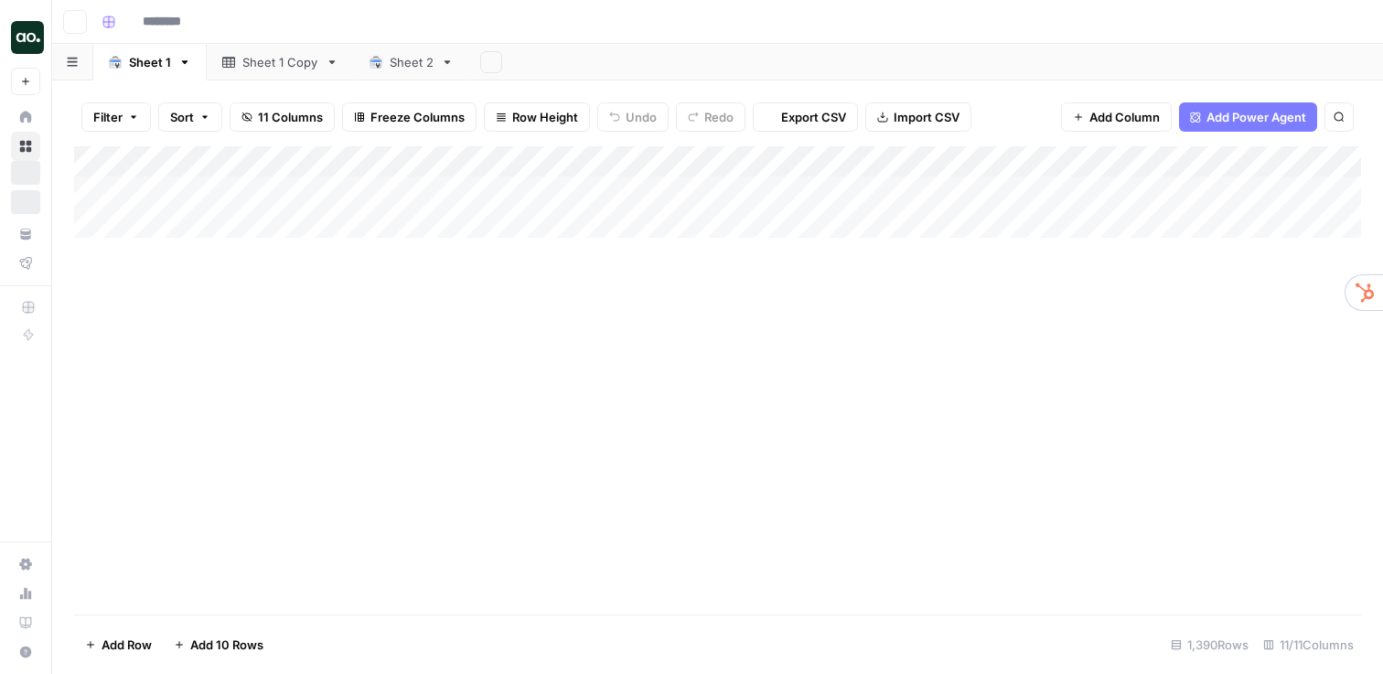
type input "**********"
click at [73, 16] on icon "button" at bounding box center [75, 21] width 11 height 11
